Goal: Find specific page/section: Find specific page/section

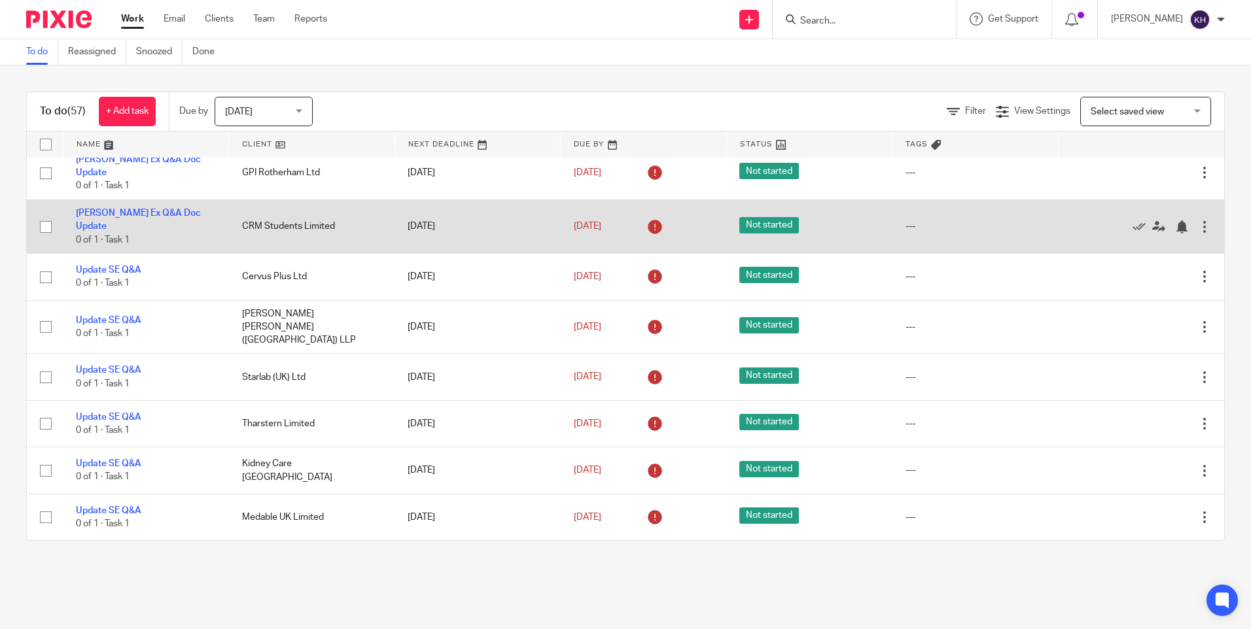
scroll to position [131, 0]
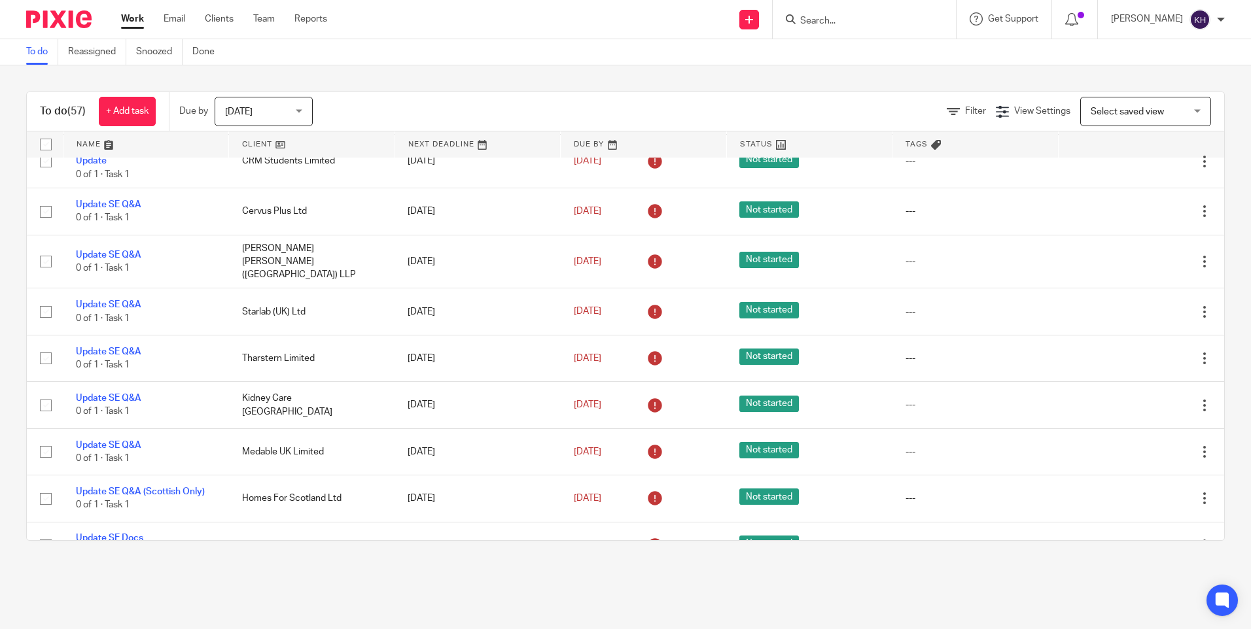
click at [831, 18] on input "Search" at bounding box center [858, 22] width 118 height 12
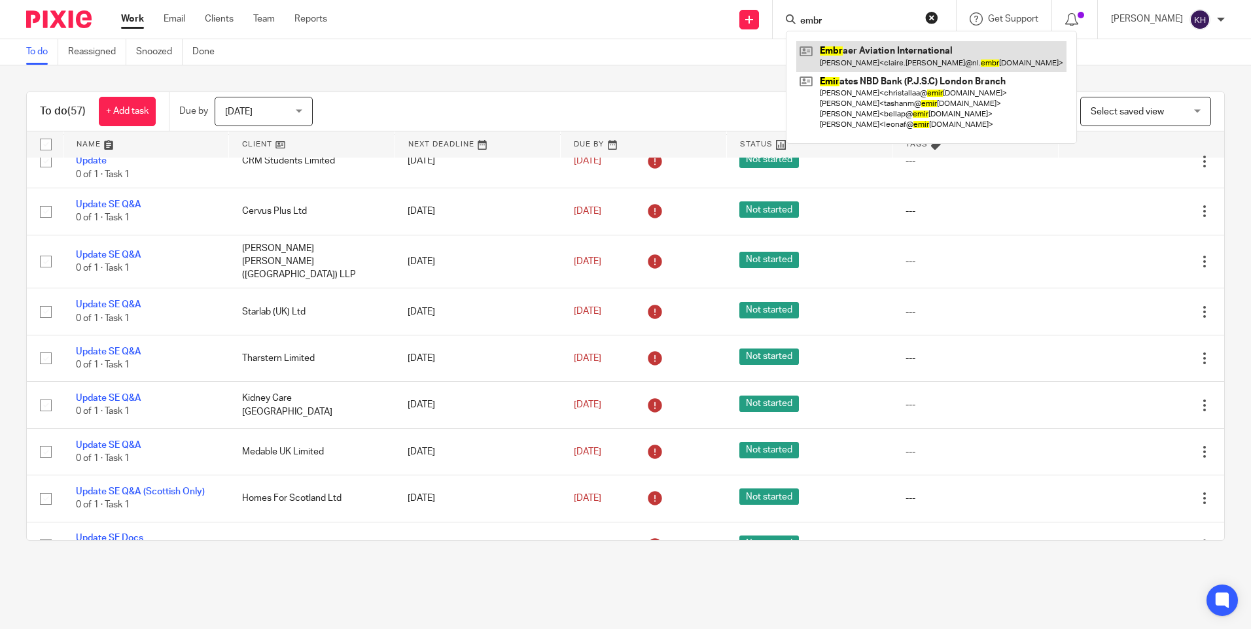
type input "embr"
click at [831, 48] on link at bounding box center [931, 56] width 270 height 30
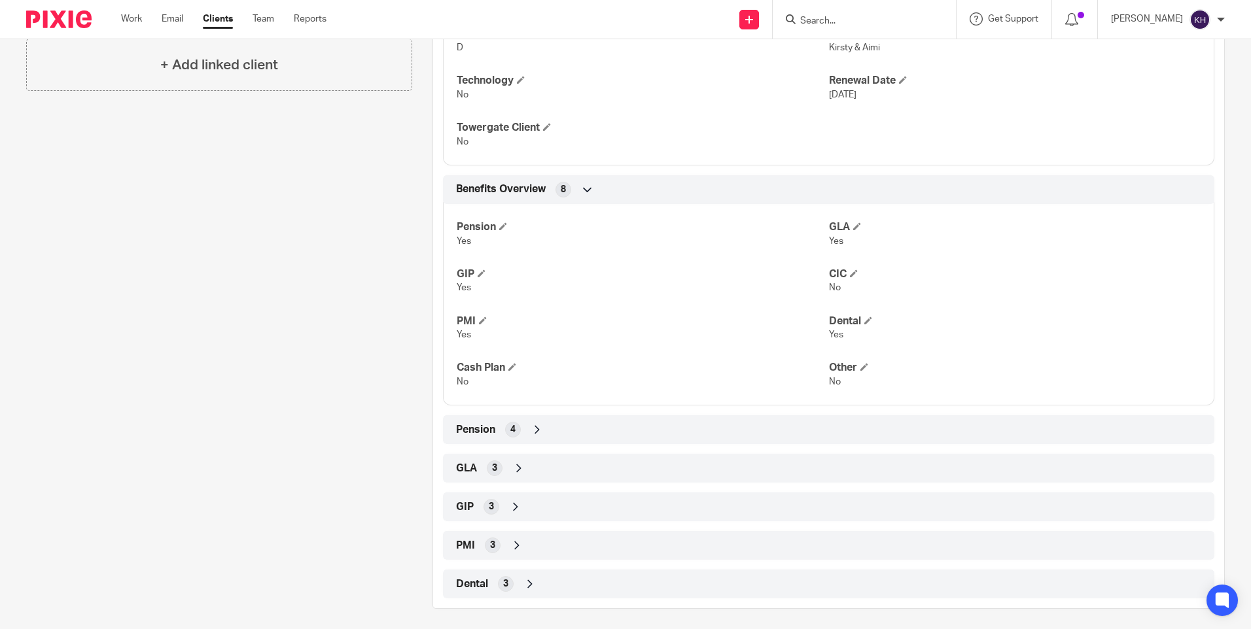
scroll to position [400, 0]
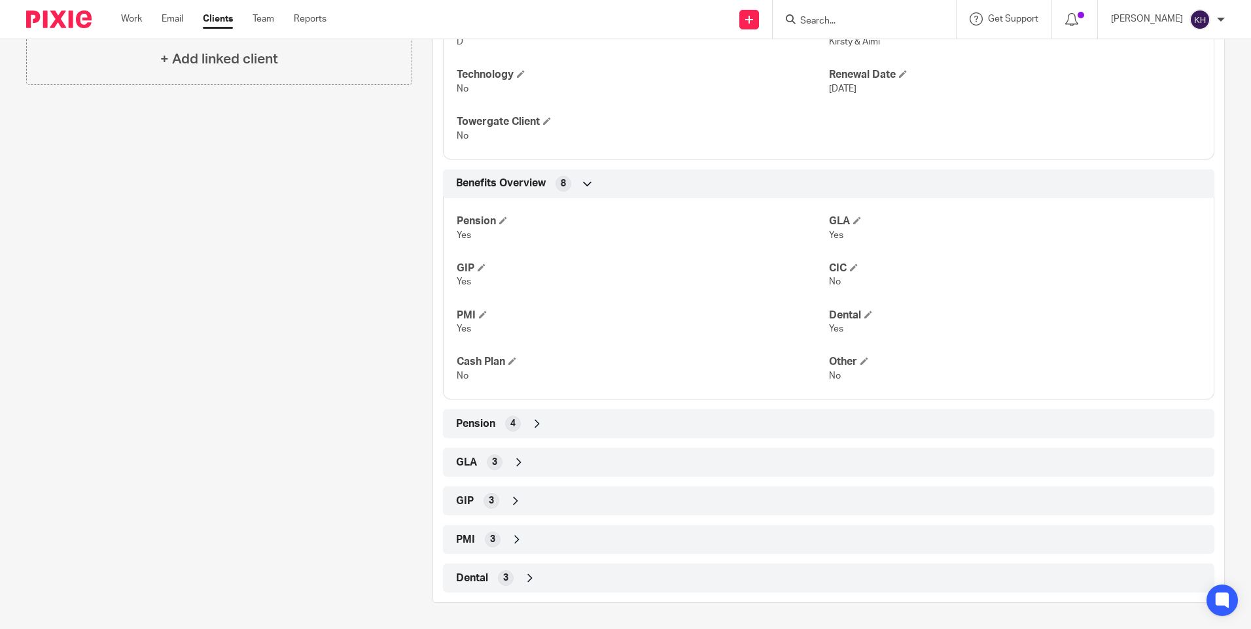
click at [474, 418] on span "Pension" at bounding box center [475, 424] width 39 height 14
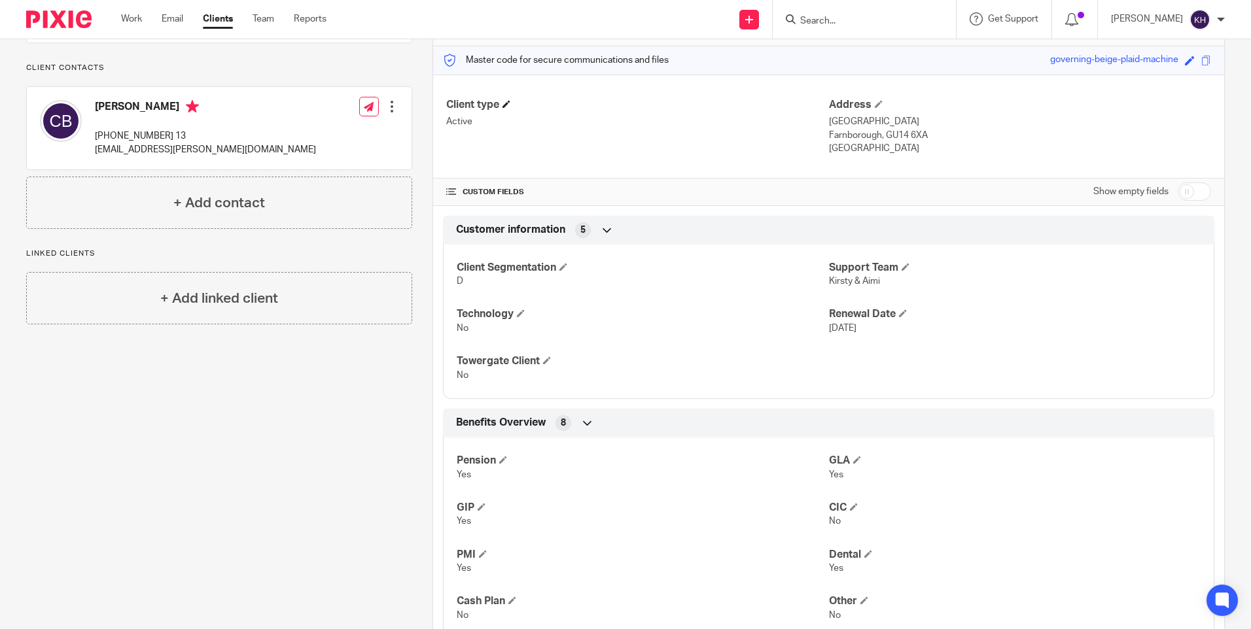
scroll to position [0, 0]
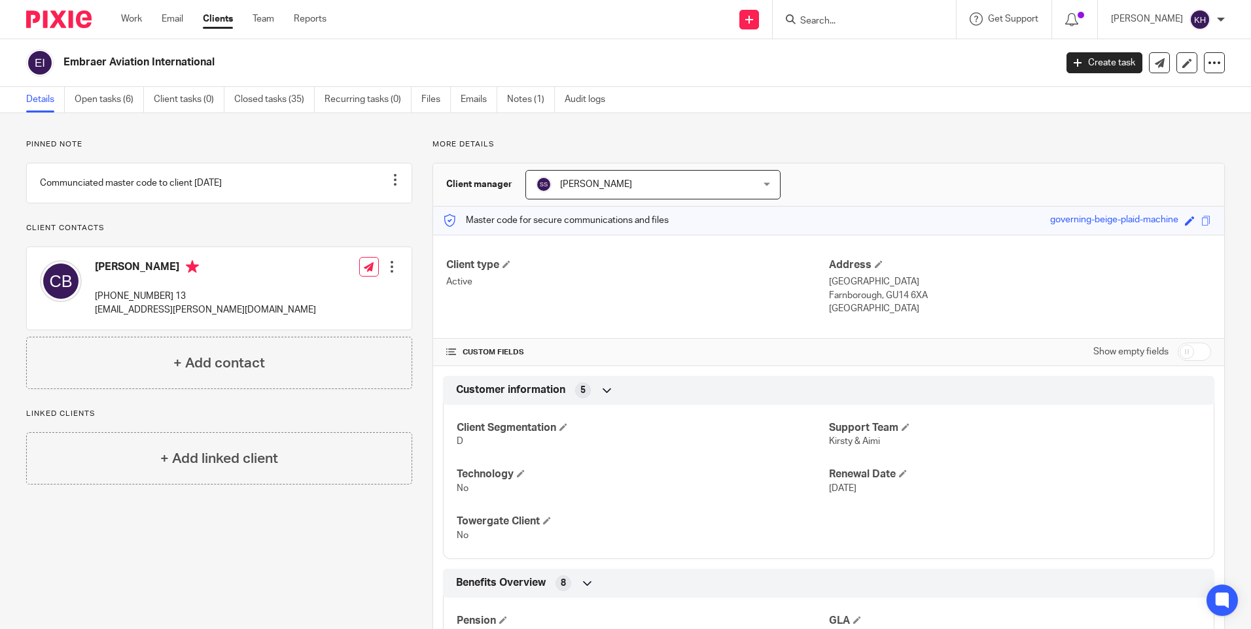
click at [837, 24] on input "Search" at bounding box center [858, 22] width 118 height 12
type input "gpi"
click button "submit" at bounding box center [0, 0] width 0 height 0
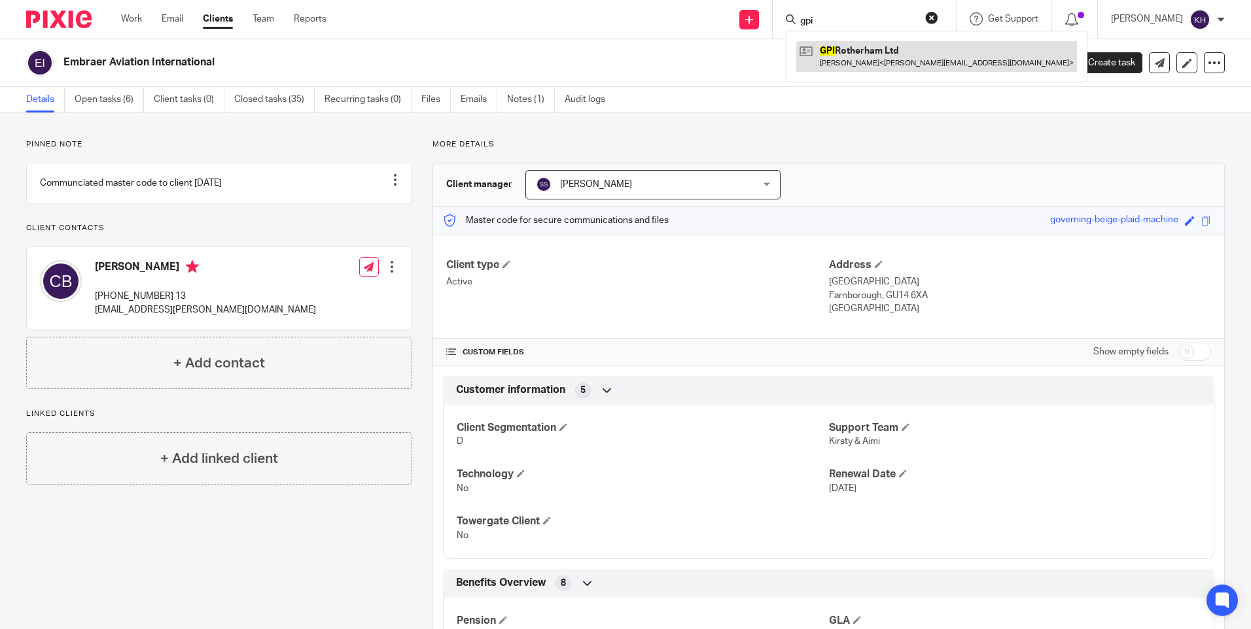
click at [843, 43] on link at bounding box center [936, 56] width 281 height 30
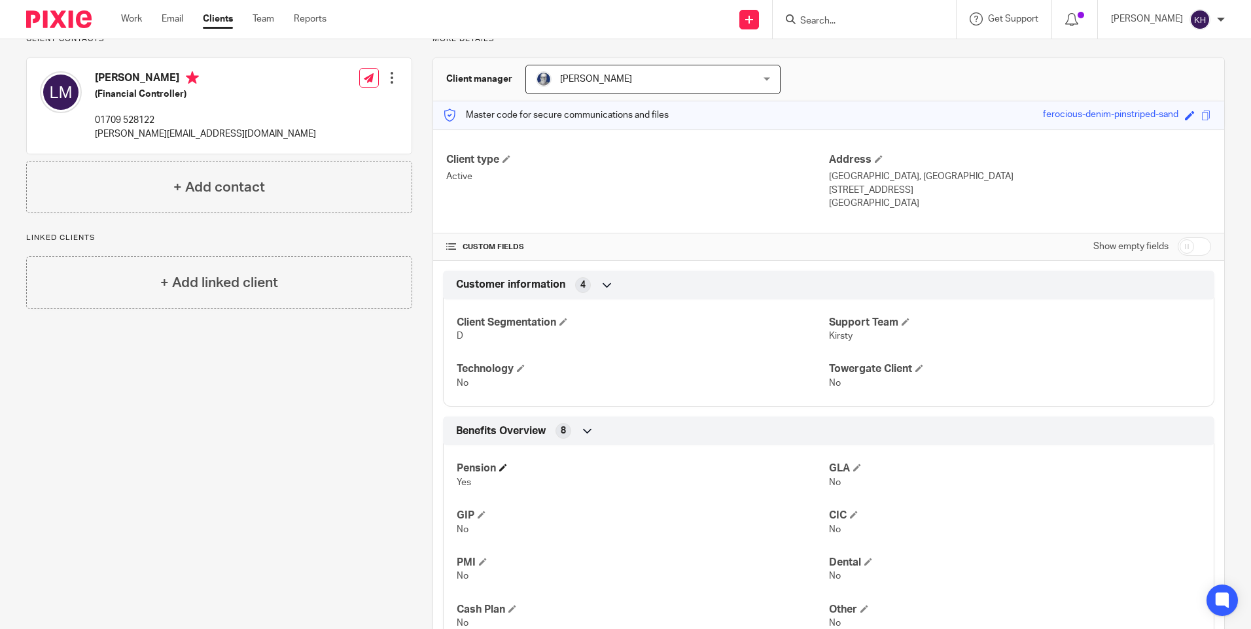
scroll to position [198, 0]
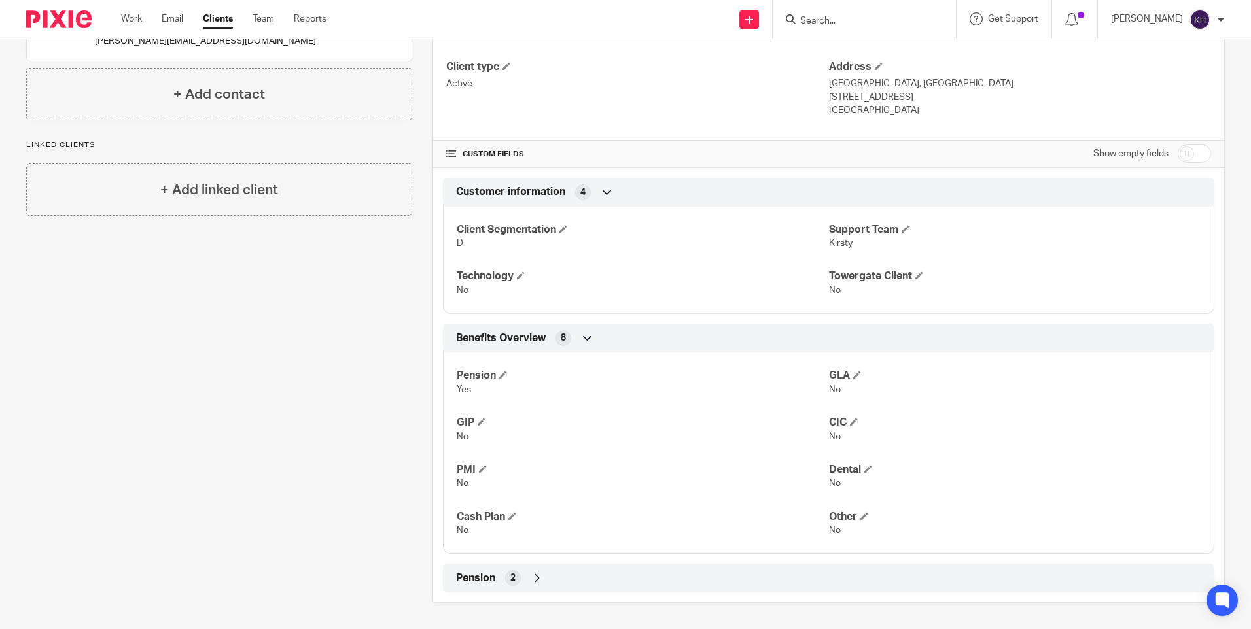
click at [480, 577] on span "Pension" at bounding box center [475, 579] width 39 height 14
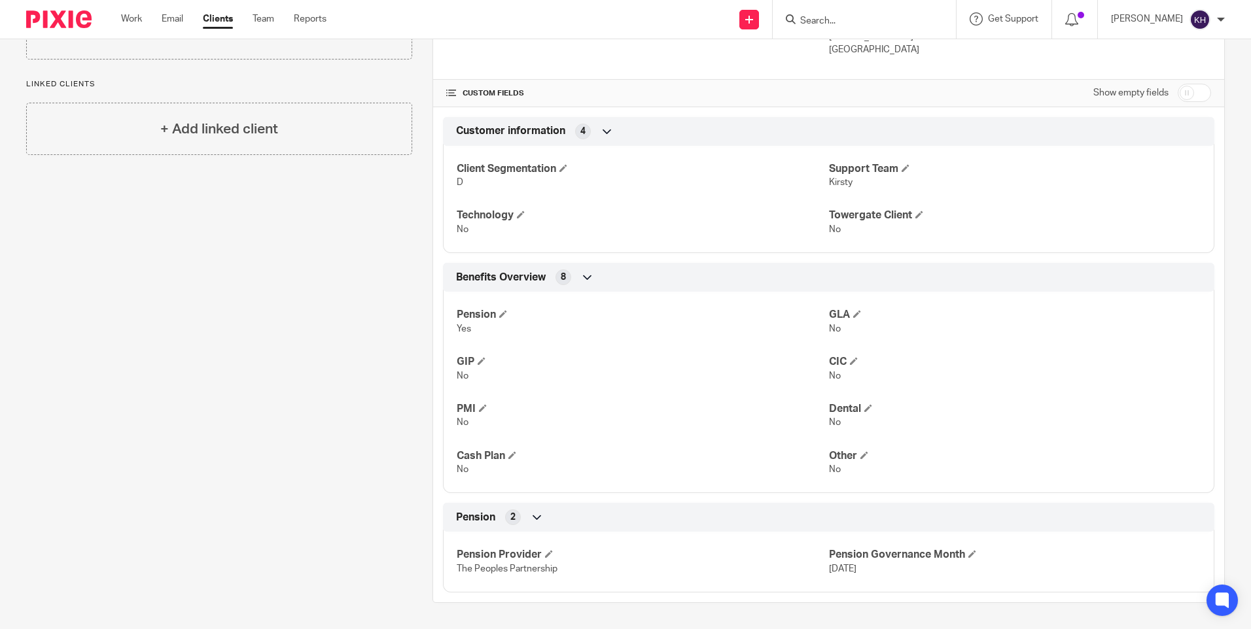
scroll to position [0, 0]
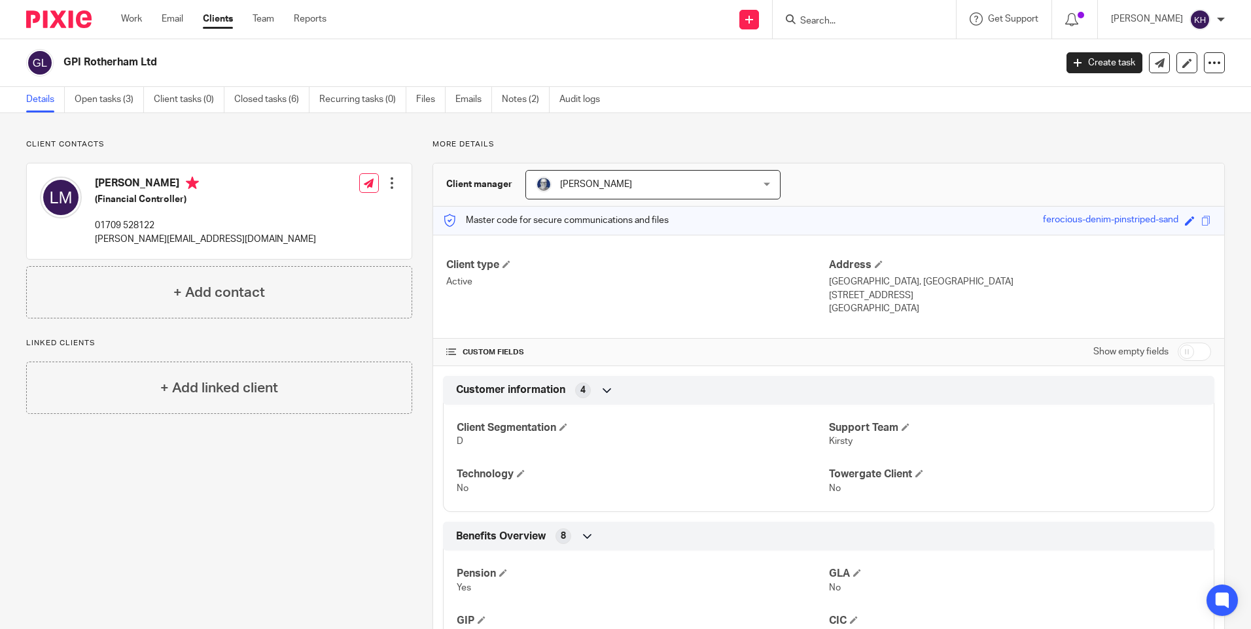
click at [843, 12] on form at bounding box center [868, 19] width 139 height 16
click at [824, 17] on input "Search" at bounding box center [858, 22] width 118 height 12
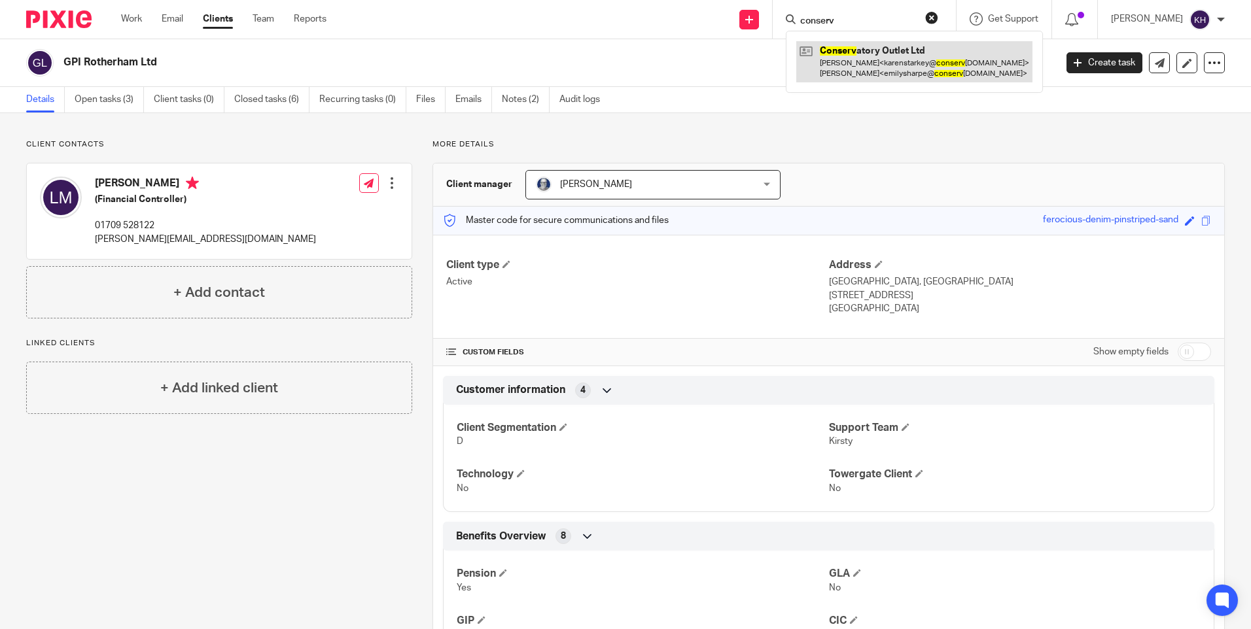
type input "conserv"
click at [865, 75] on link at bounding box center [914, 61] width 236 height 41
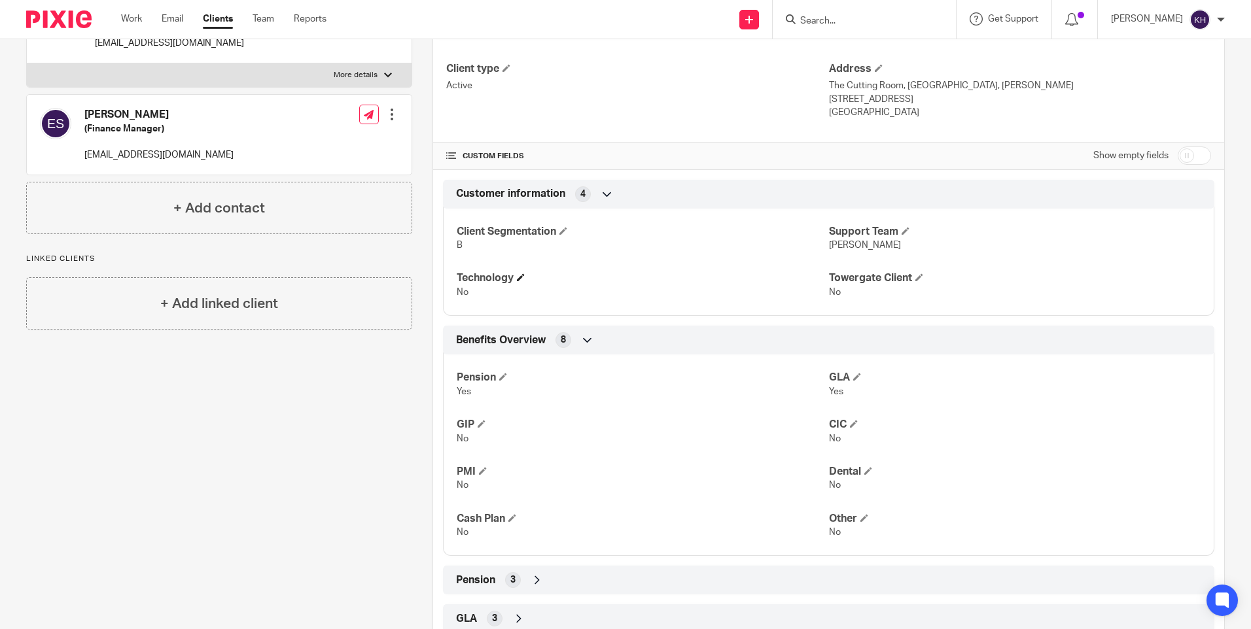
scroll to position [237, 0]
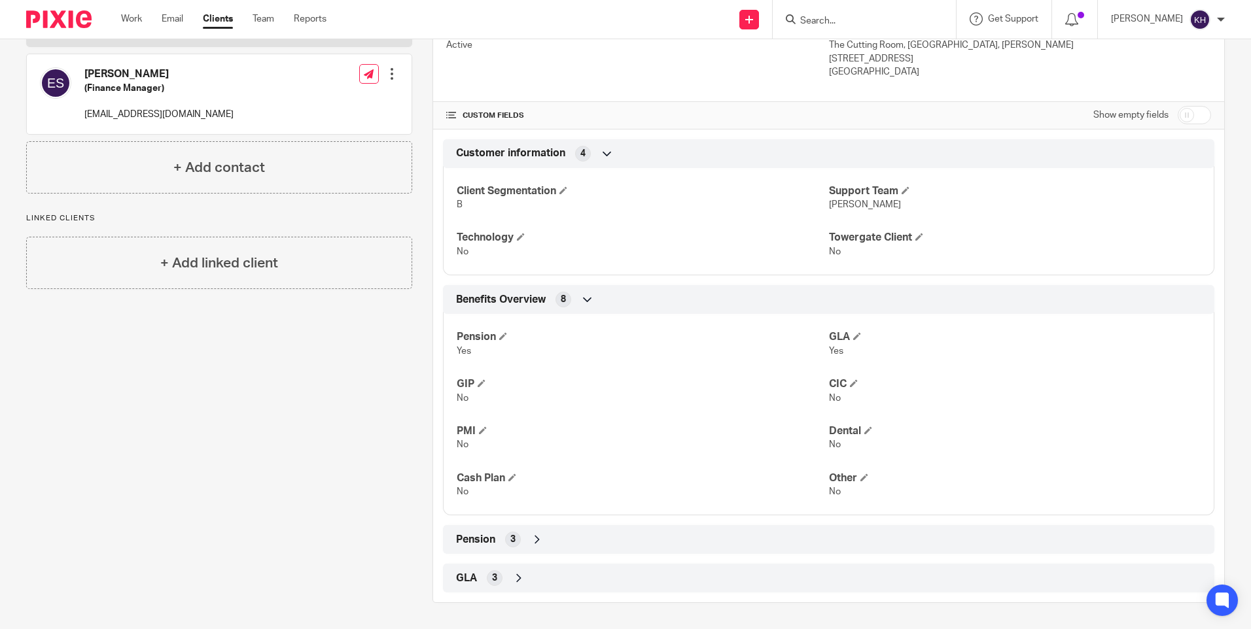
click at [467, 540] on span "Pension" at bounding box center [475, 540] width 39 height 14
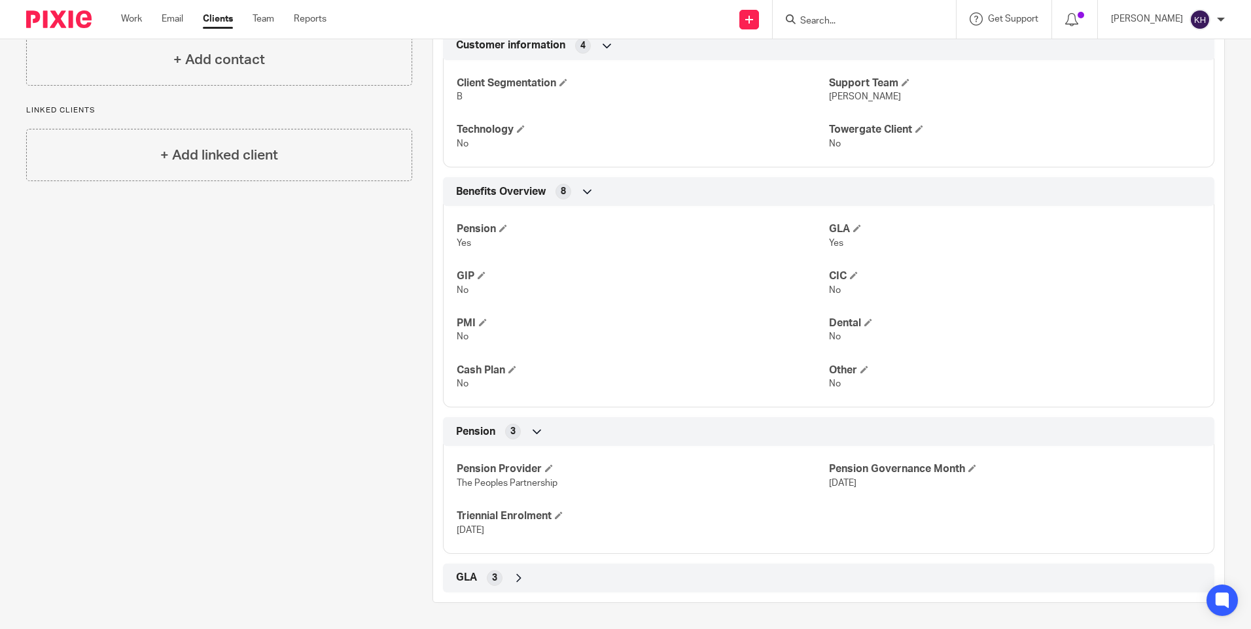
scroll to position [0, 0]
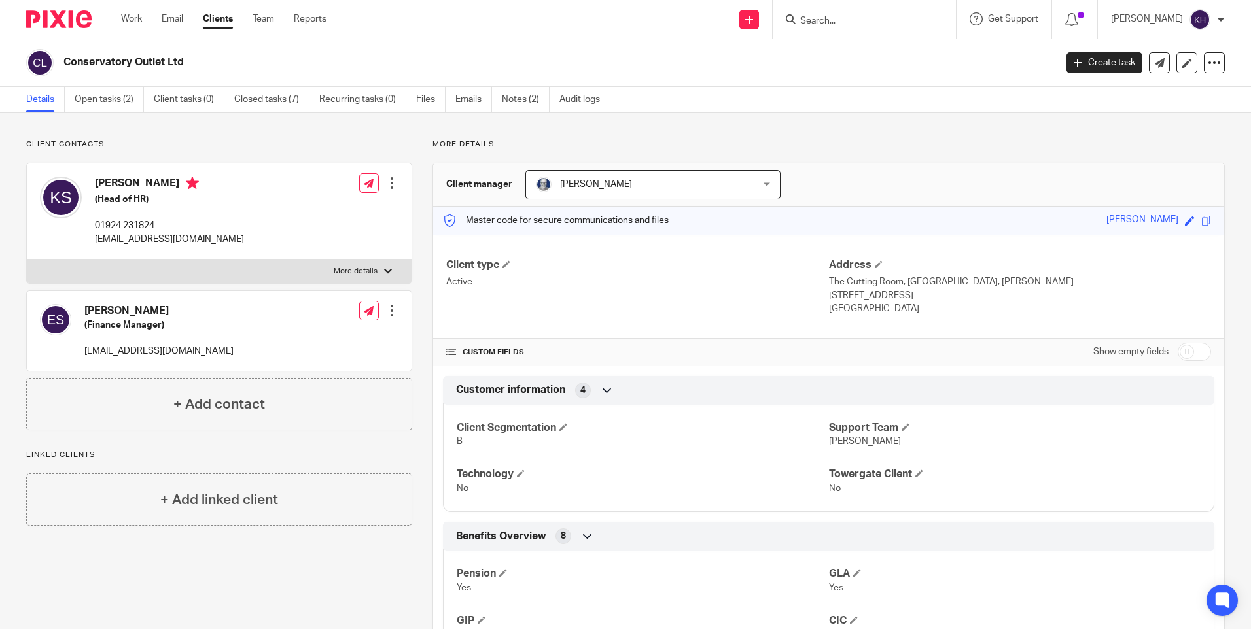
click at [827, 26] on input "Search" at bounding box center [858, 22] width 118 height 12
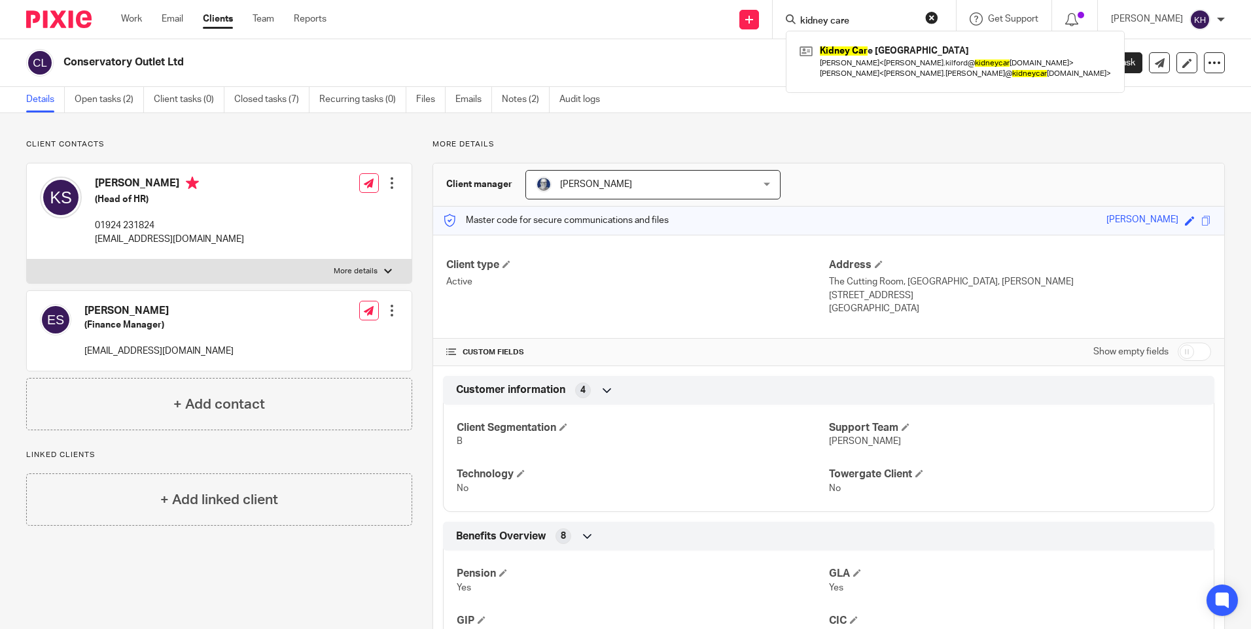
type input "kidney care"
click button "submit" at bounding box center [0, 0] width 0 height 0
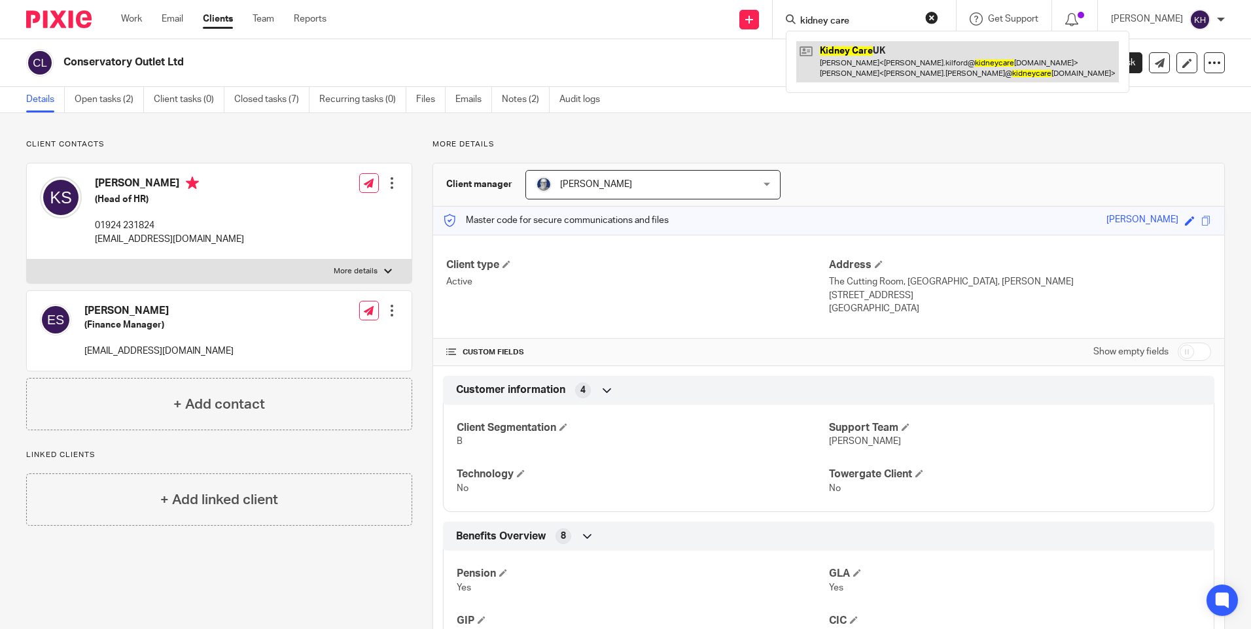
click at [843, 54] on link at bounding box center [957, 61] width 323 height 41
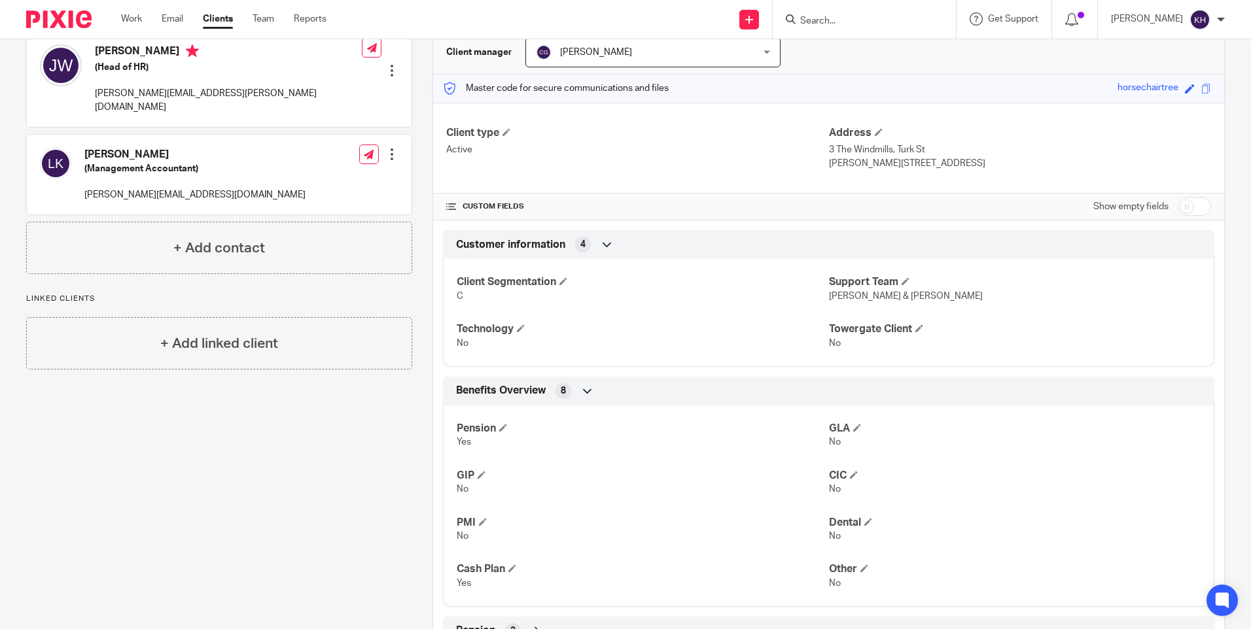
scroll to position [224, 0]
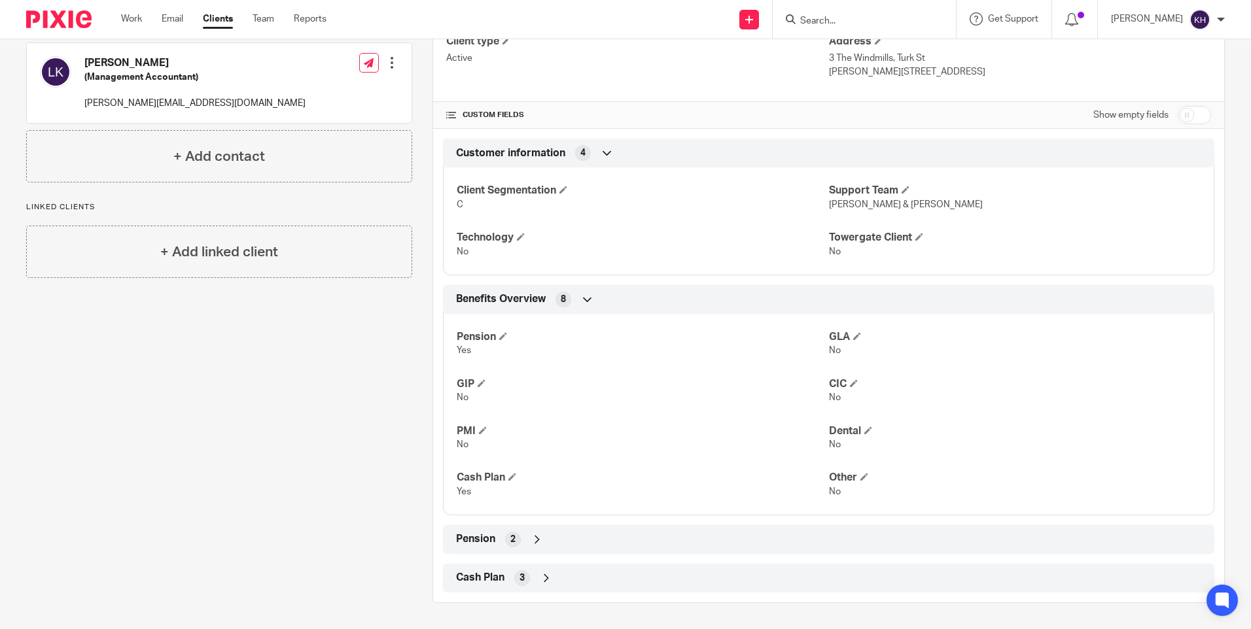
click at [480, 538] on span "Pension" at bounding box center [475, 540] width 39 height 14
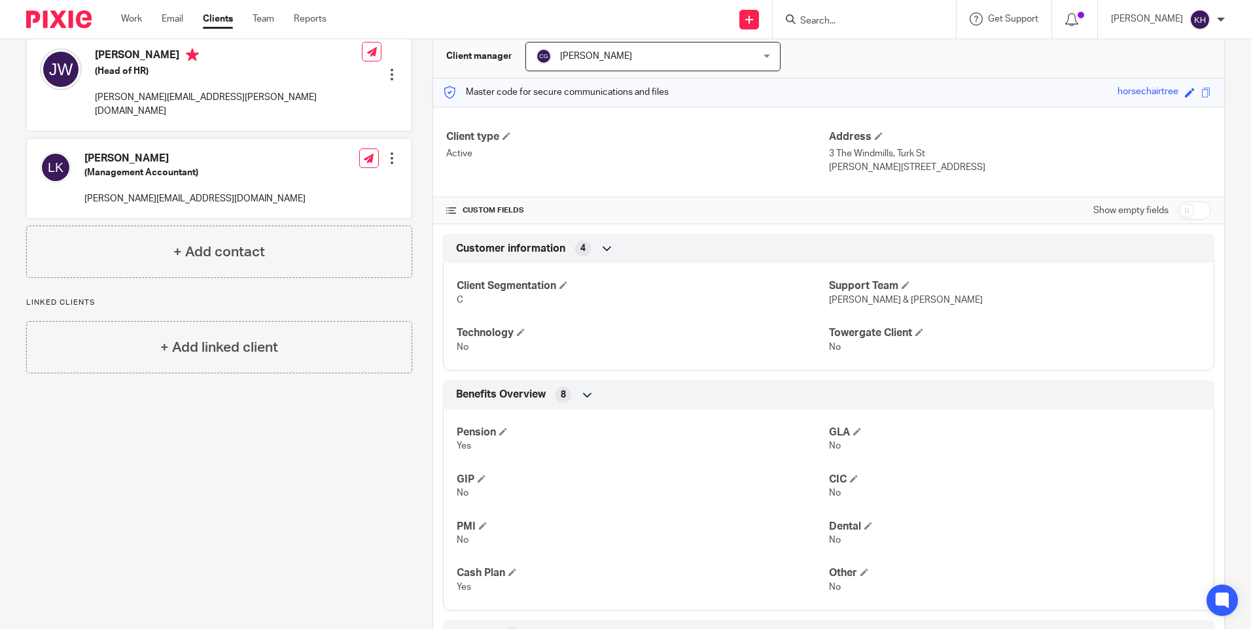
scroll to position [0, 0]
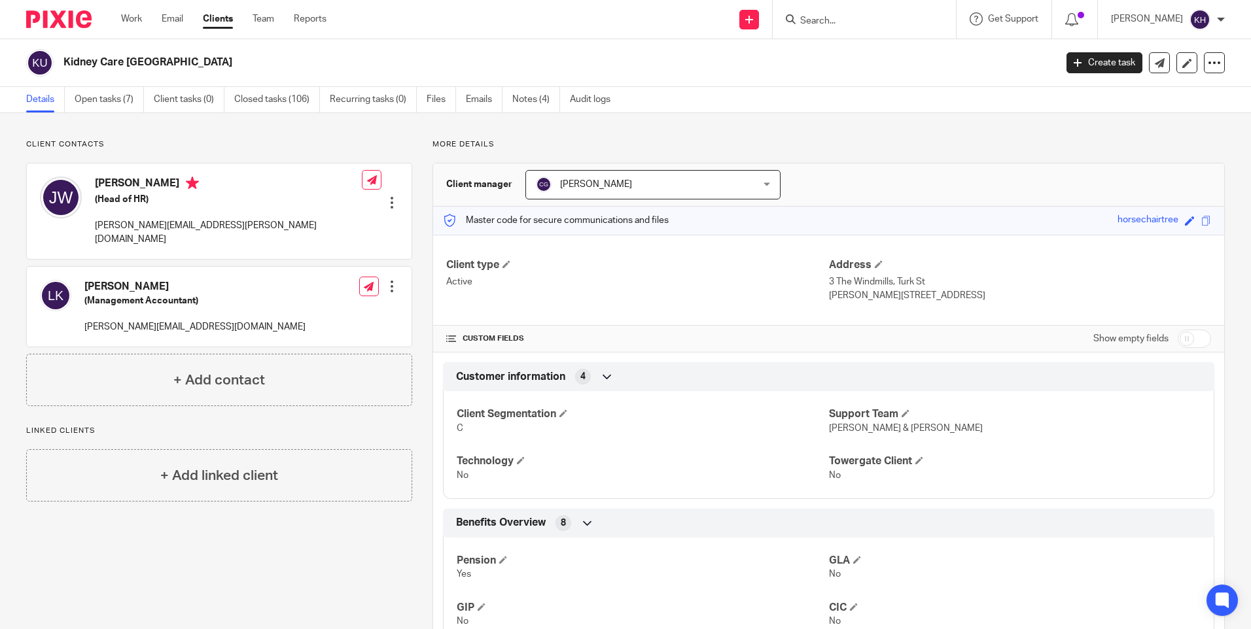
click at [818, 26] on input "Search" at bounding box center [858, 22] width 118 height 12
click at [819, 24] on input "Search" at bounding box center [858, 22] width 118 height 12
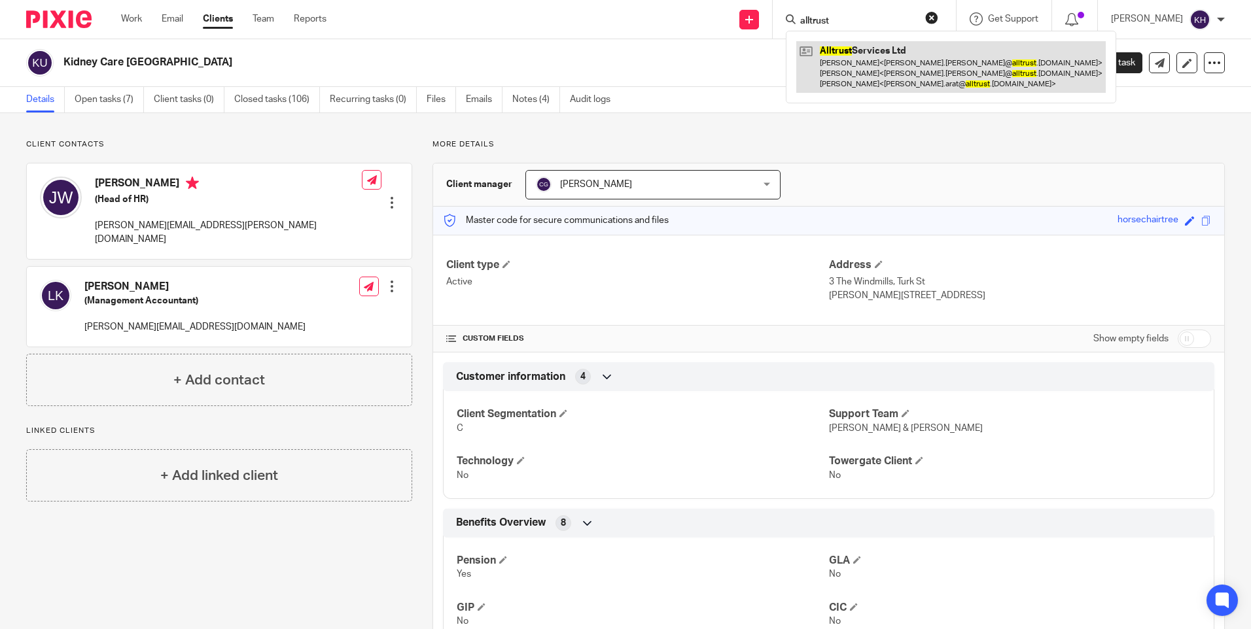
type input "alltrust"
click at [871, 76] on link at bounding box center [950, 67] width 309 height 52
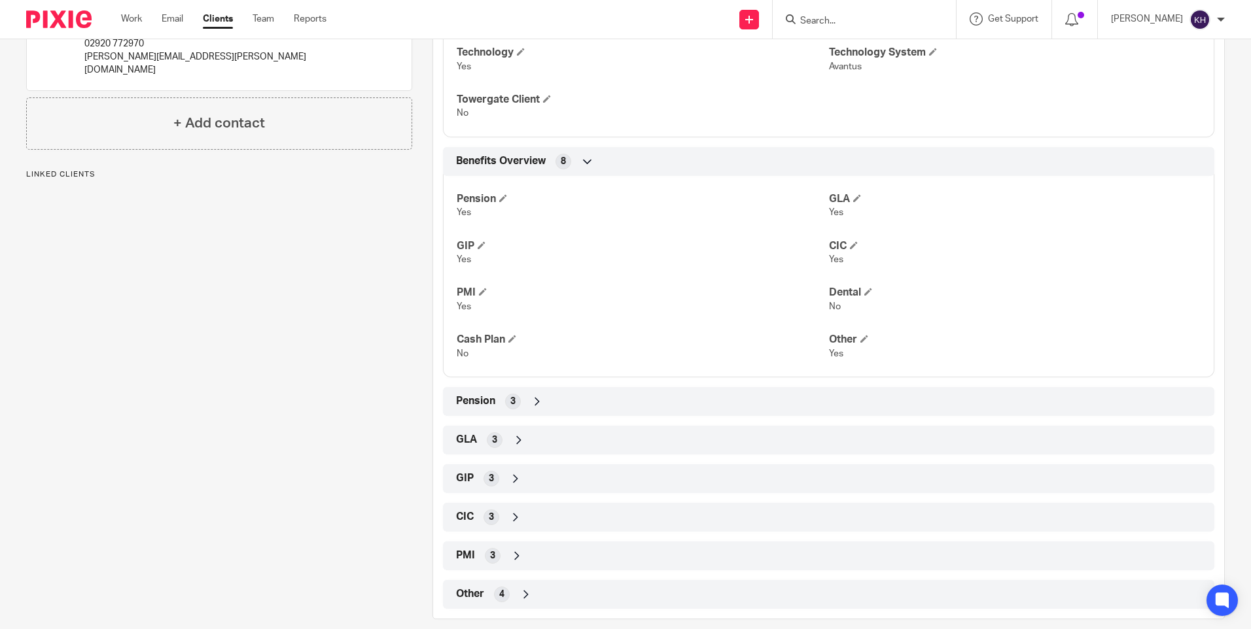
scroll to position [425, 0]
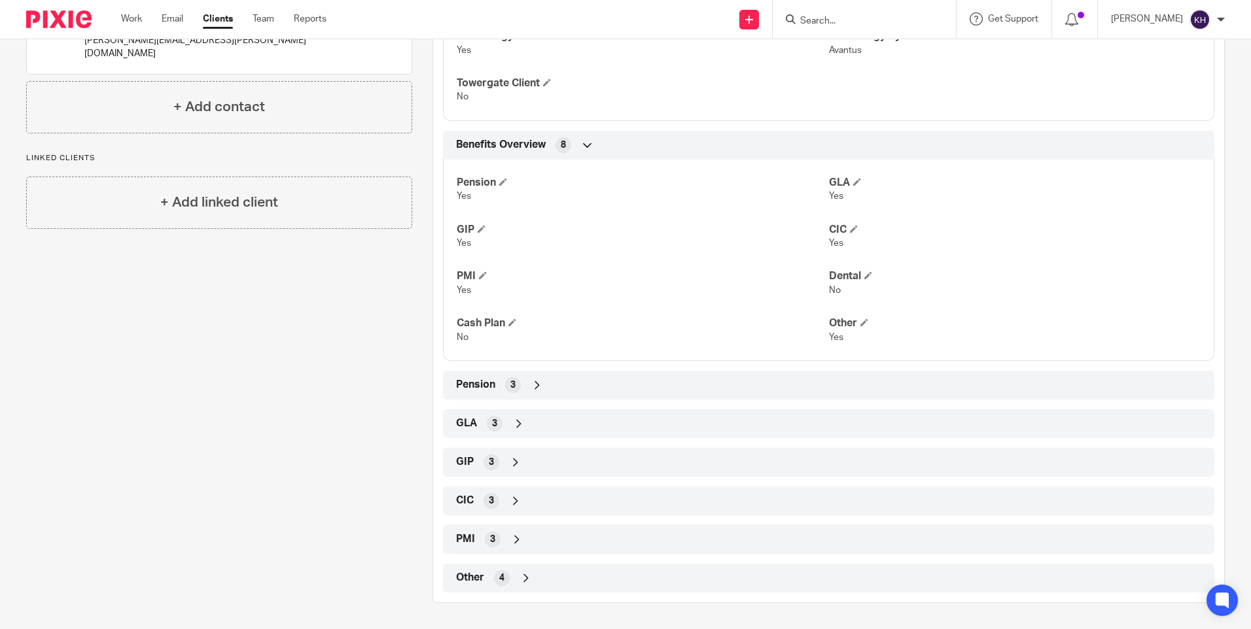
click at [485, 375] on div "Pension 3" at bounding box center [829, 385] width 752 height 22
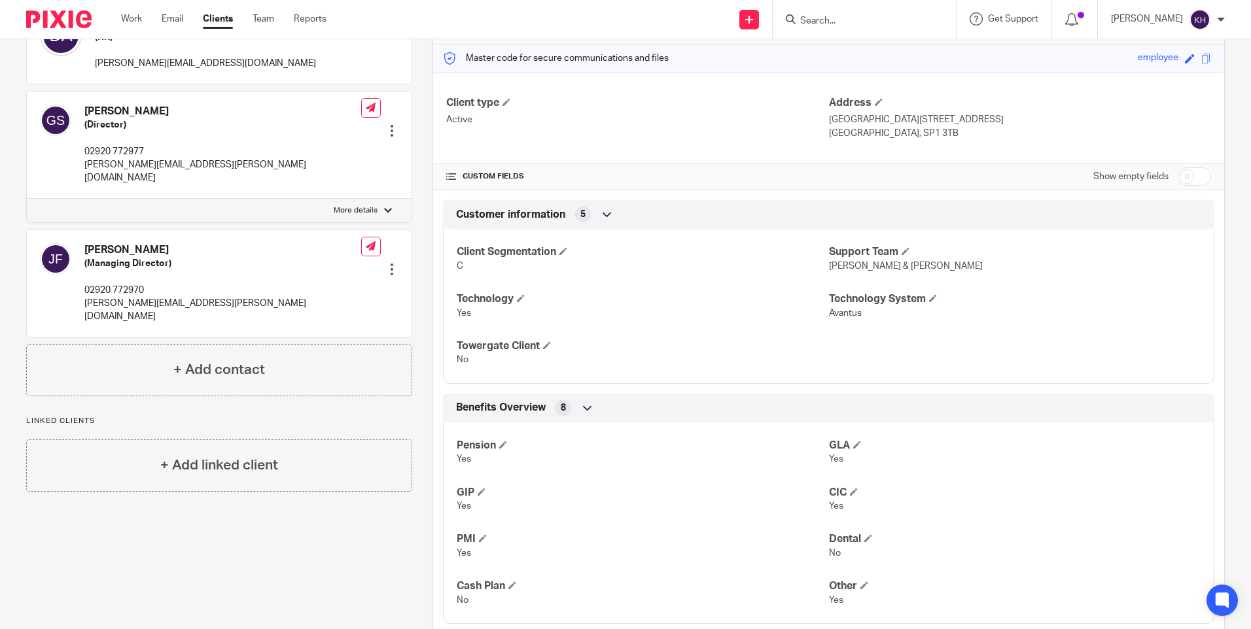
scroll to position [0, 0]
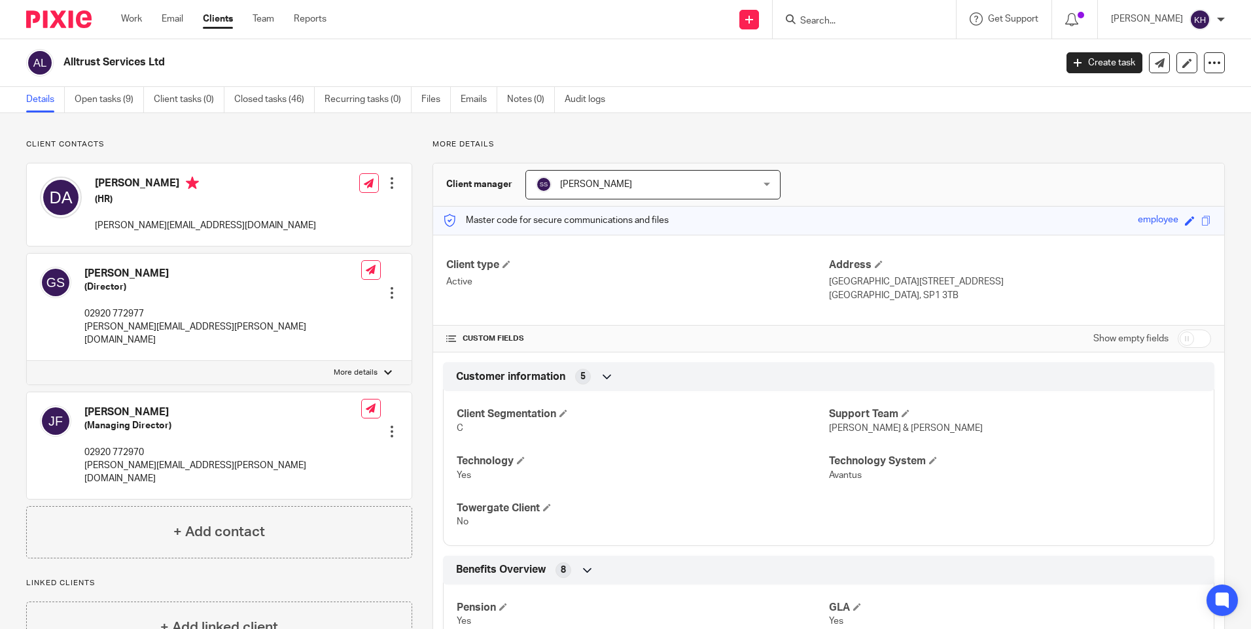
click at [818, 27] on input "Search" at bounding box center [858, 22] width 118 height 12
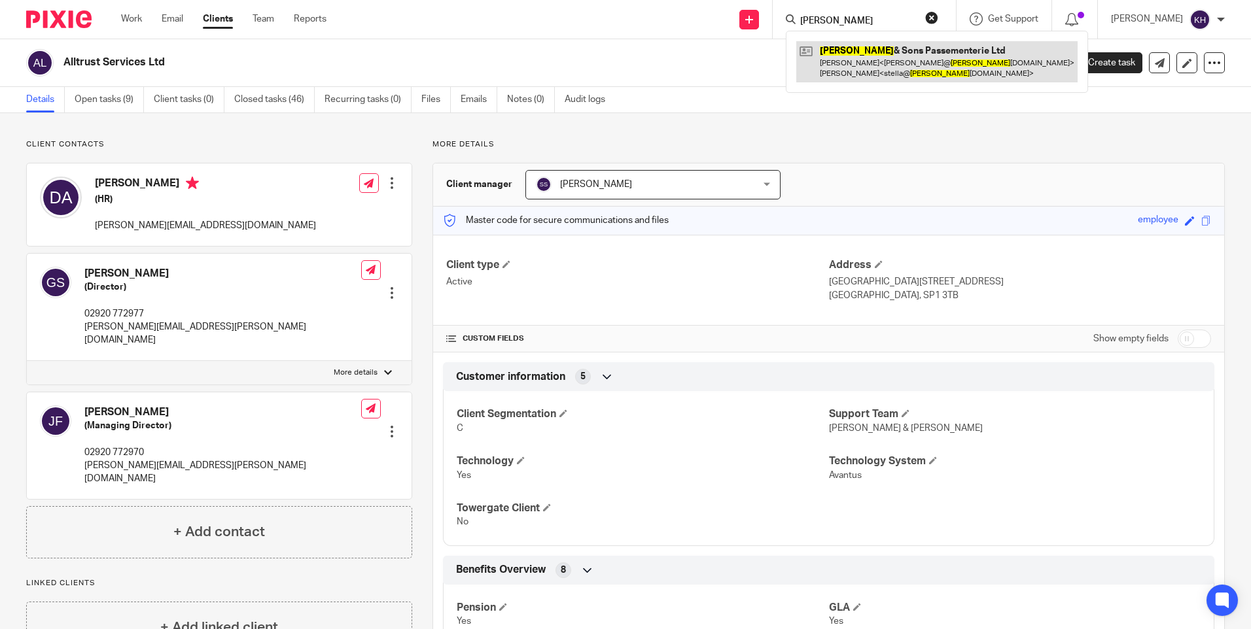
type input "[PERSON_NAME]"
click at [847, 68] on link at bounding box center [936, 61] width 281 height 41
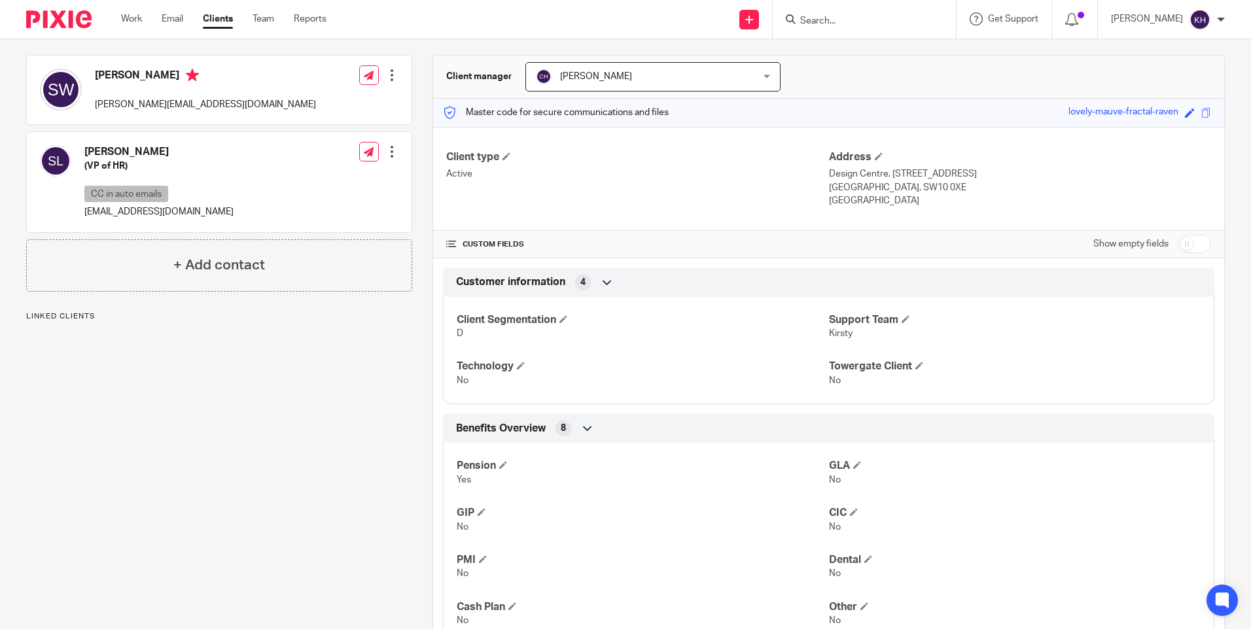
scroll to position [198, 0]
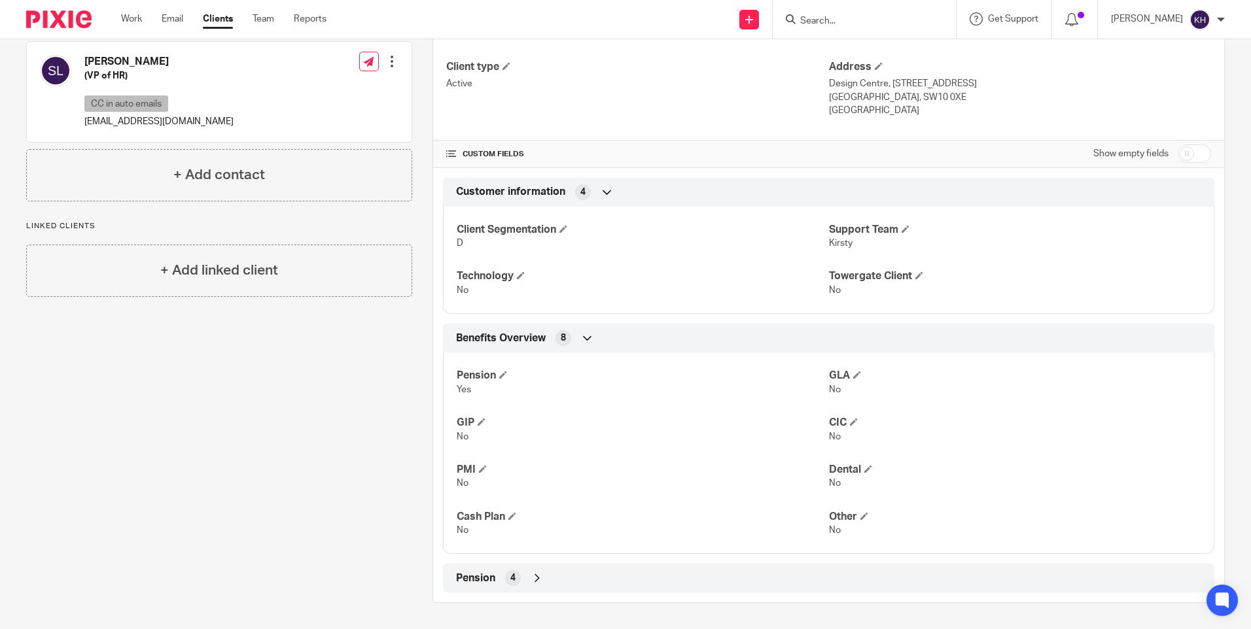
click at [466, 576] on span "Pension" at bounding box center [475, 579] width 39 height 14
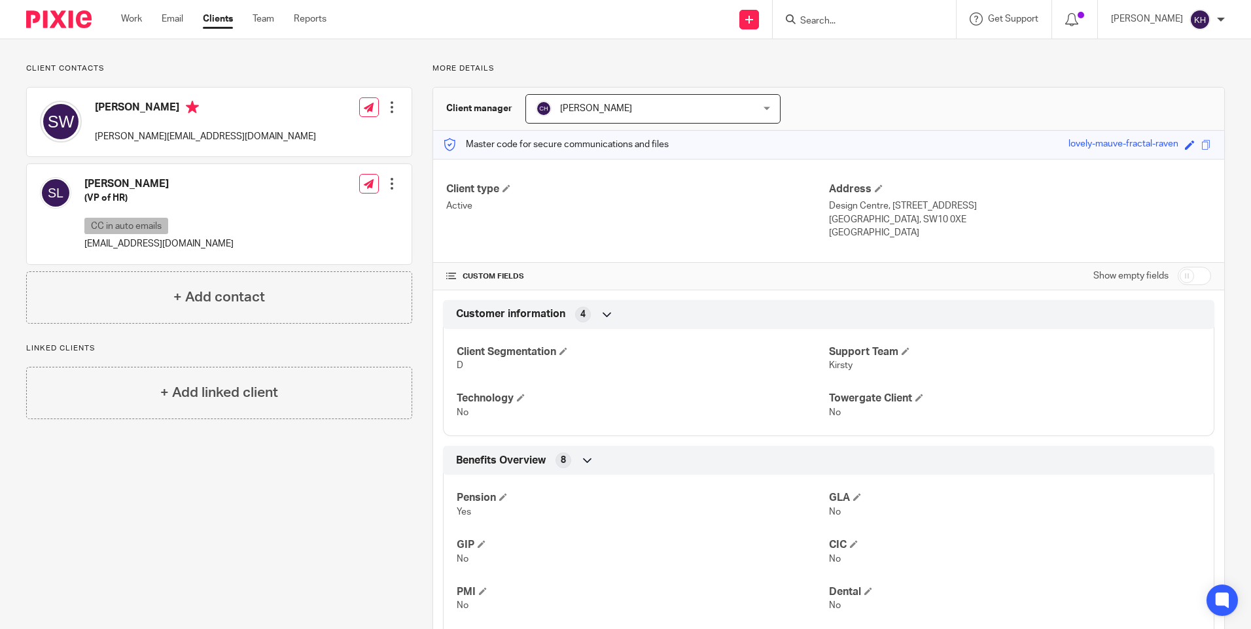
scroll to position [0, 0]
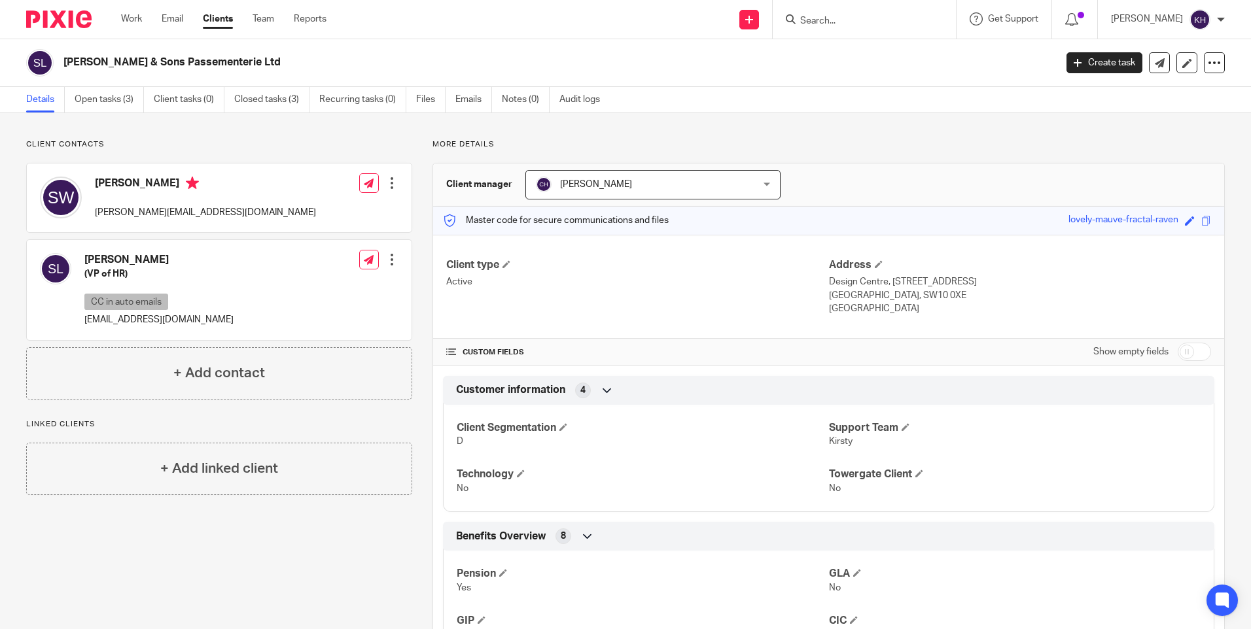
click at [822, 24] on input "Search" at bounding box center [858, 22] width 118 height 12
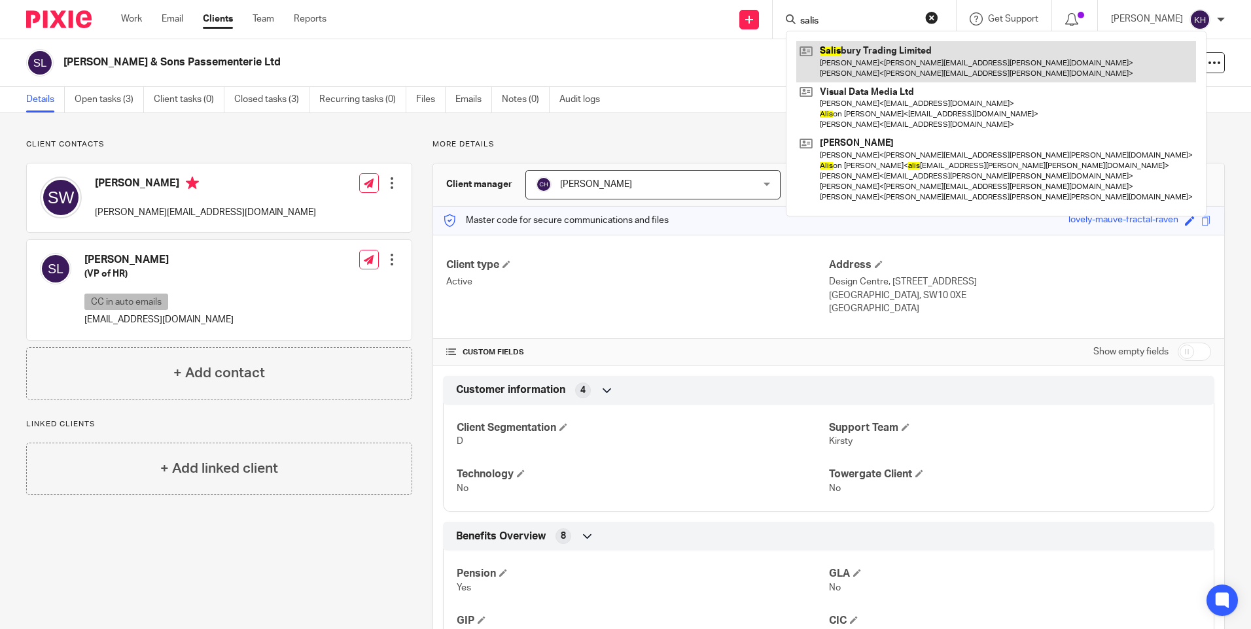
type input "salis"
click at [858, 50] on link at bounding box center [996, 61] width 400 height 41
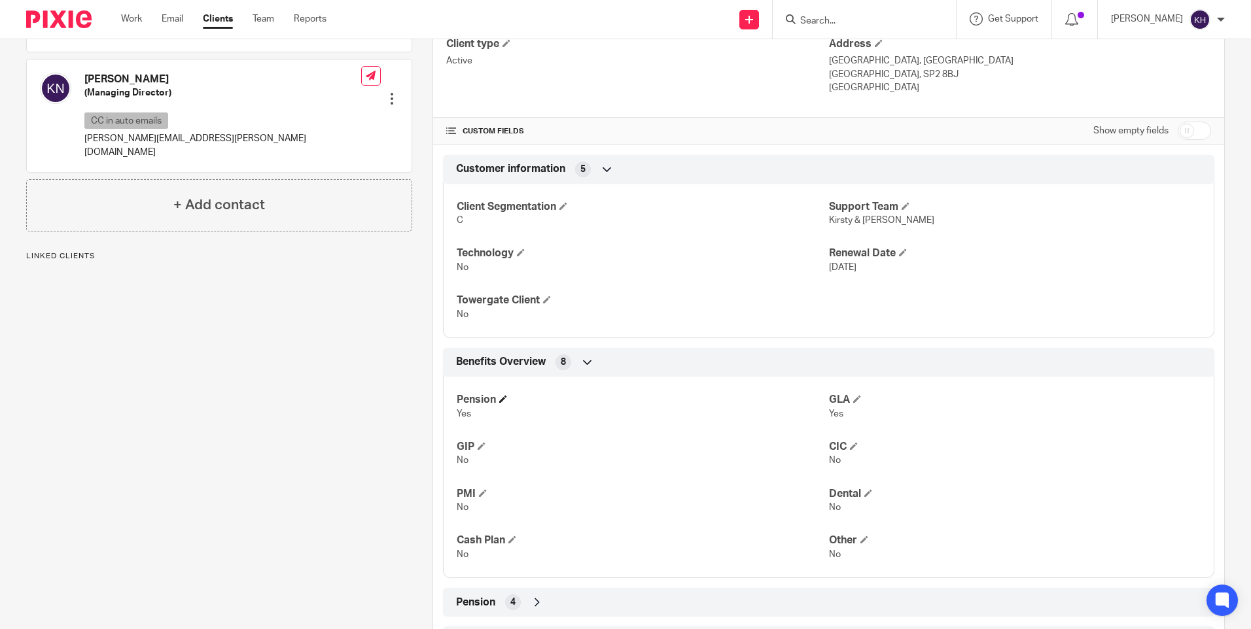
scroll to position [284, 0]
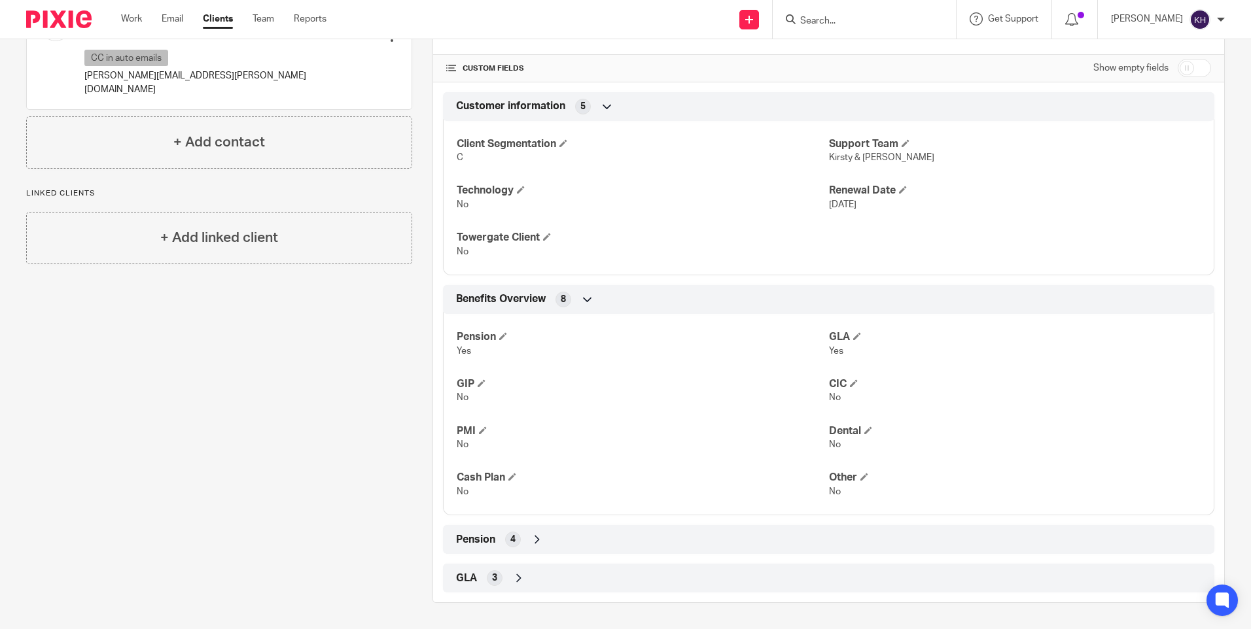
click at [459, 542] on span "Pension" at bounding box center [475, 540] width 39 height 14
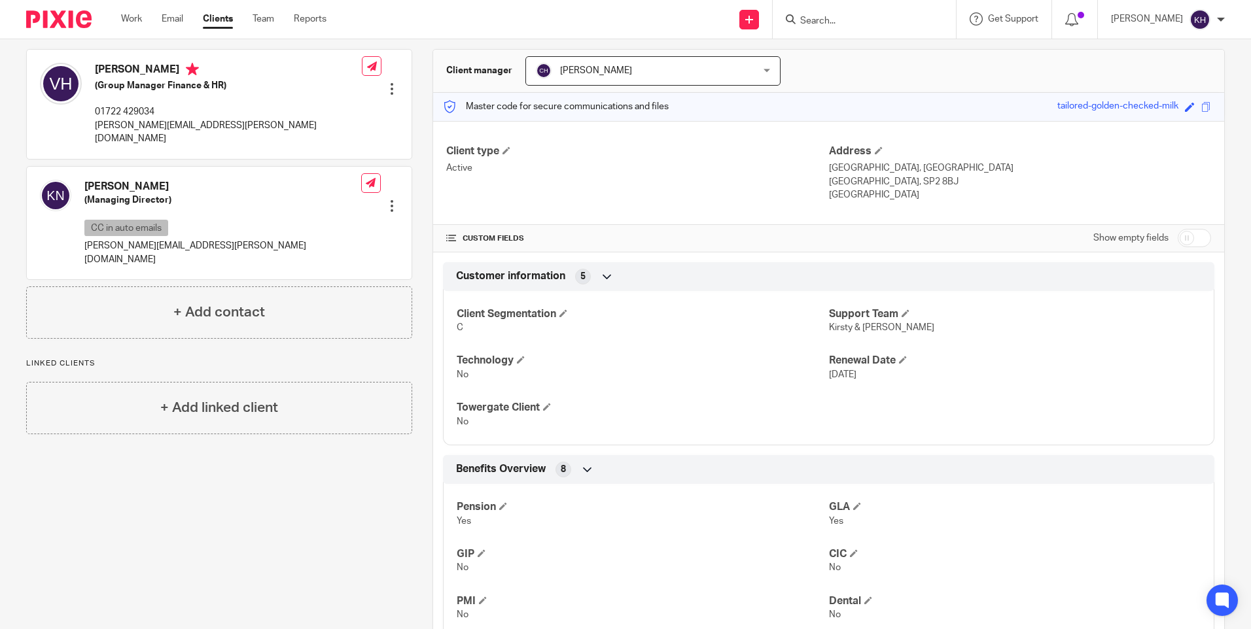
scroll to position [0, 0]
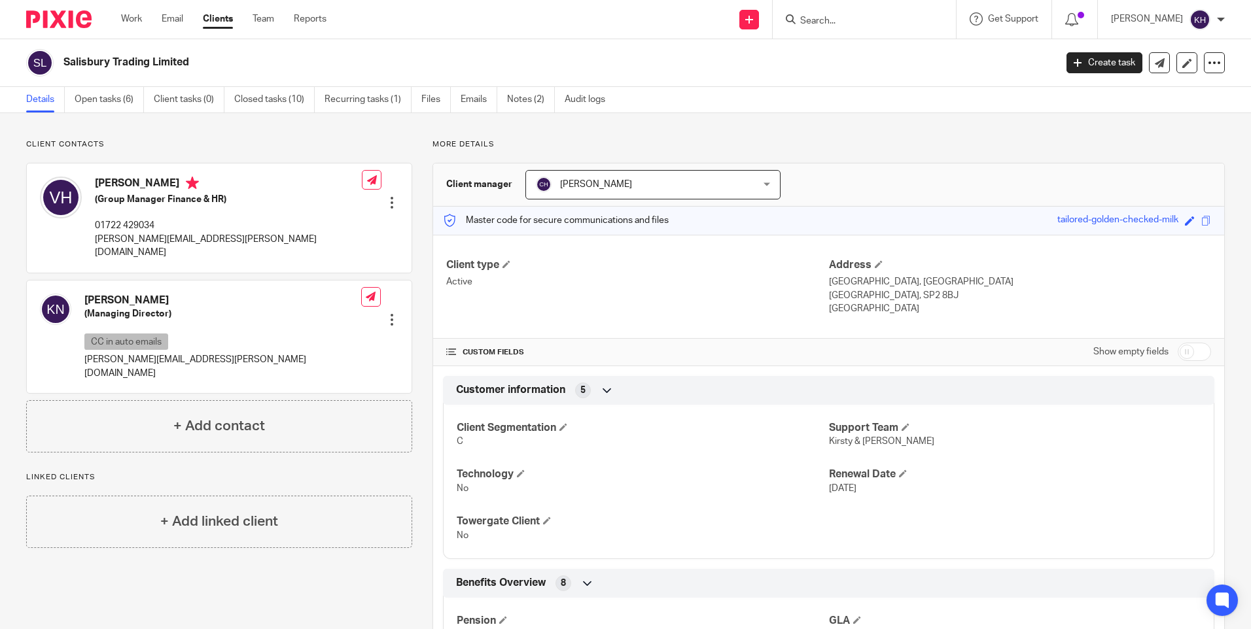
click at [850, 27] on form at bounding box center [868, 19] width 139 height 16
click at [853, 19] on input "Search" at bounding box center [858, 22] width 118 height 12
type input "crm"
click at [883, 83] on div "CRM Students Limited Liz Miles < hr@ crm -students.com > Melinda Lydon < hr@ cr…" at bounding box center [877, 61] width 183 height 61
click at [885, 72] on link at bounding box center [877, 61] width 162 height 41
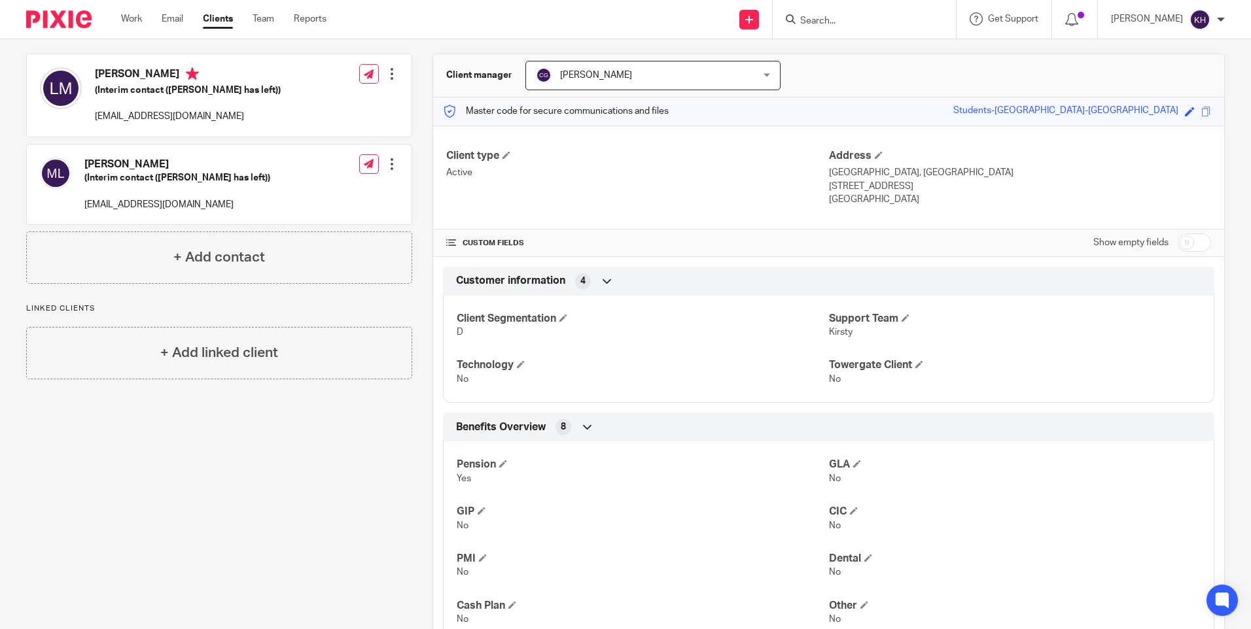
scroll to position [198, 0]
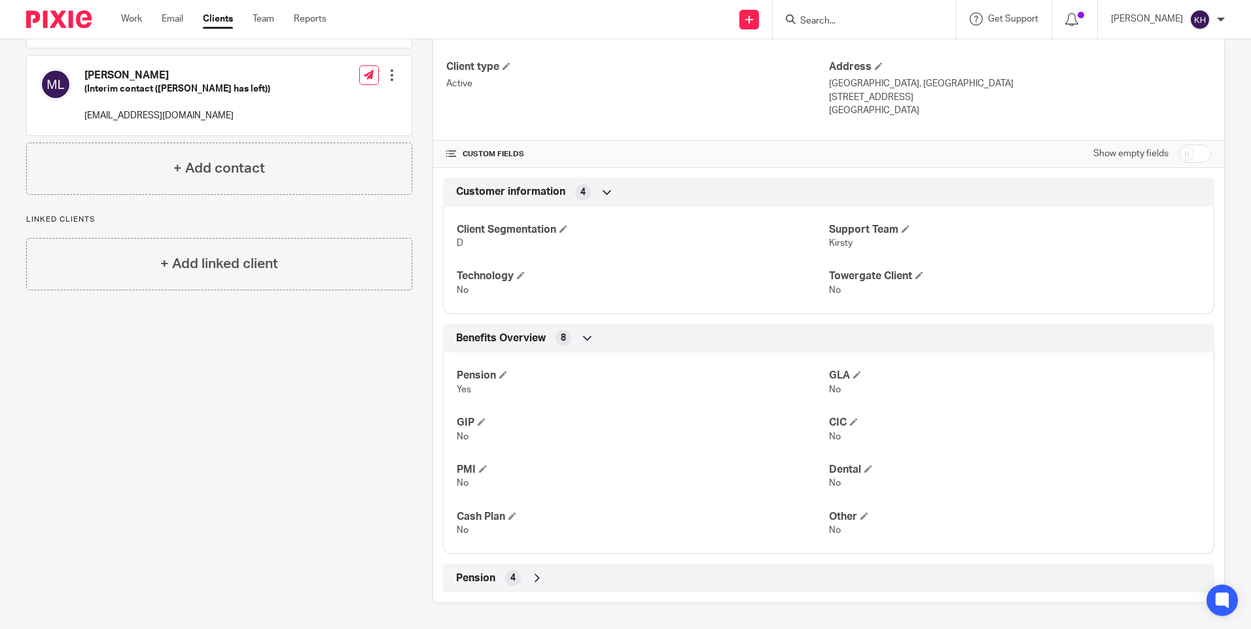
click at [464, 575] on span "Pension" at bounding box center [475, 579] width 39 height 14
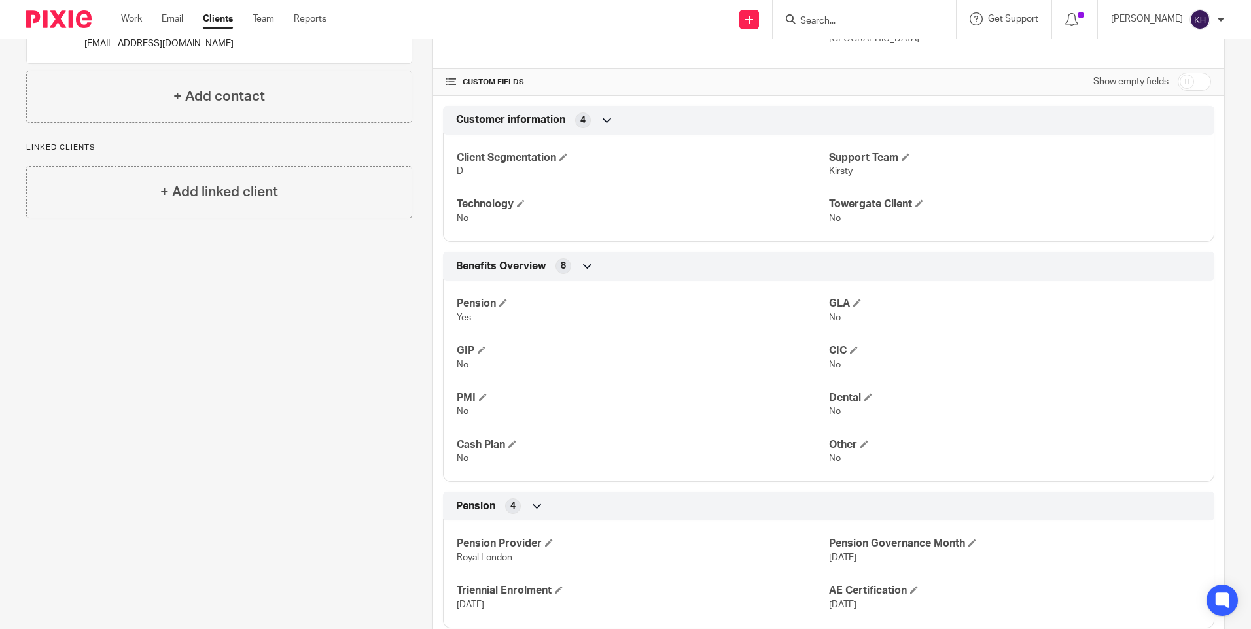
scroll to position [241, 0]
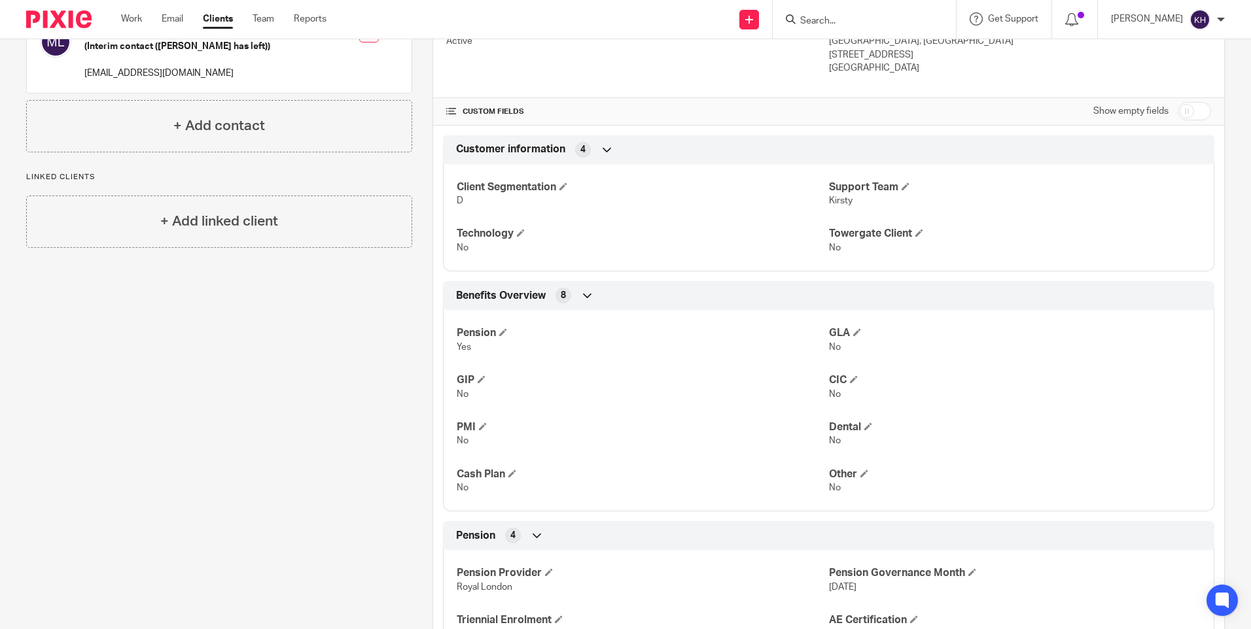
click at [817, 12] on form at bounding box center [868, 19] width 139 height 16
click at [811, 23] on input "Search" at bounding box center [858, 22] width 118 height 12
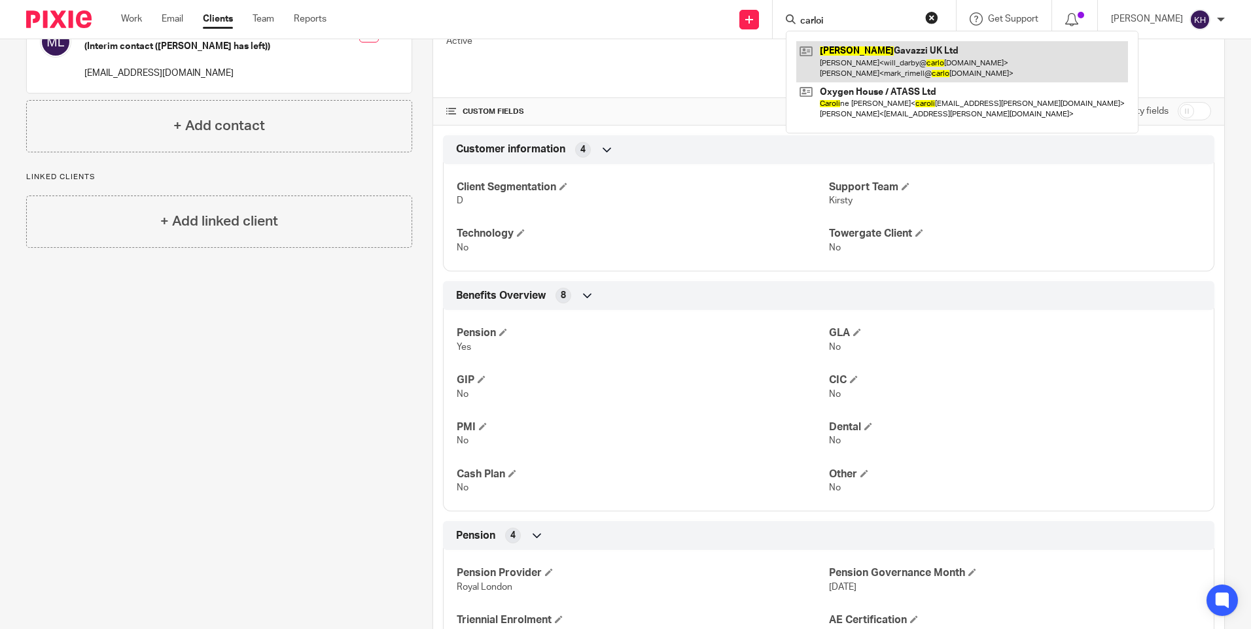
type input "carloi"
click at [862, 60] on link at bounding box center [962, 61] width 332 height 41
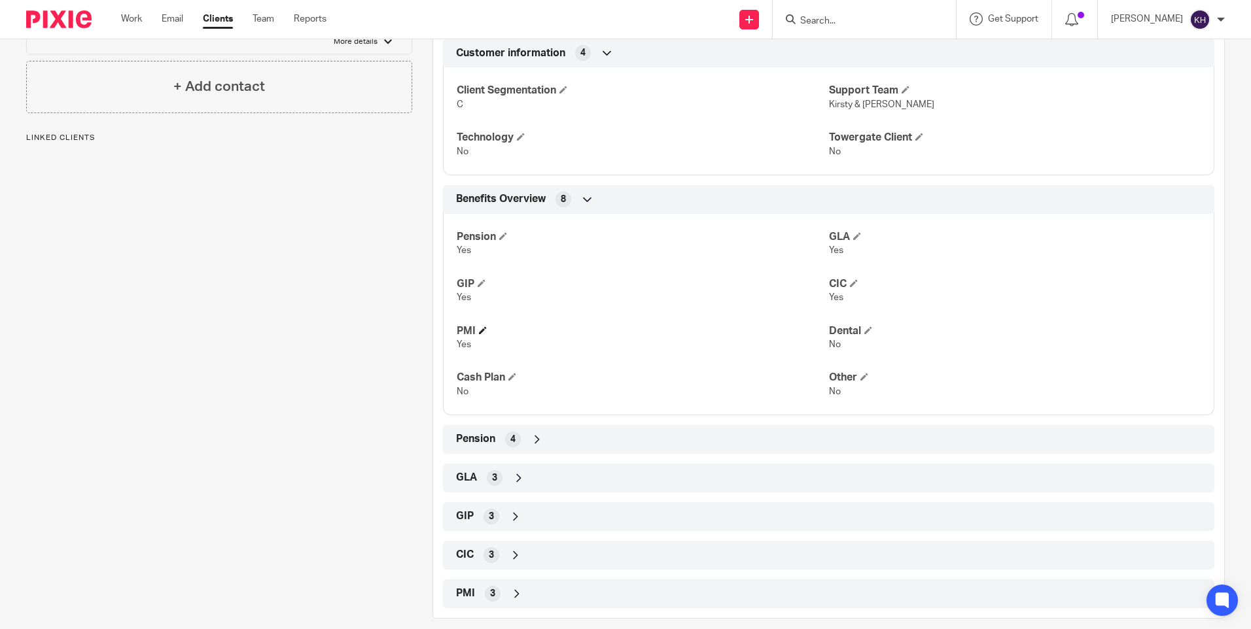
scroll to position [340, 0]
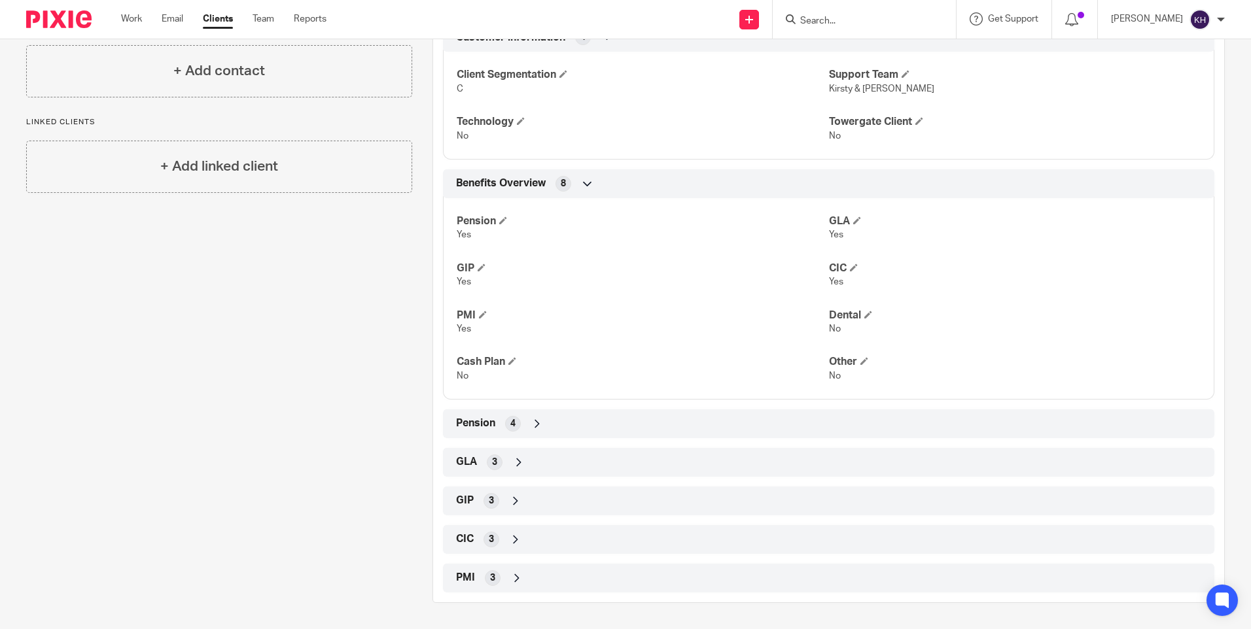
click at [459, 423] on span "Pension" at bounding box center [475, 424] width 39 height 14
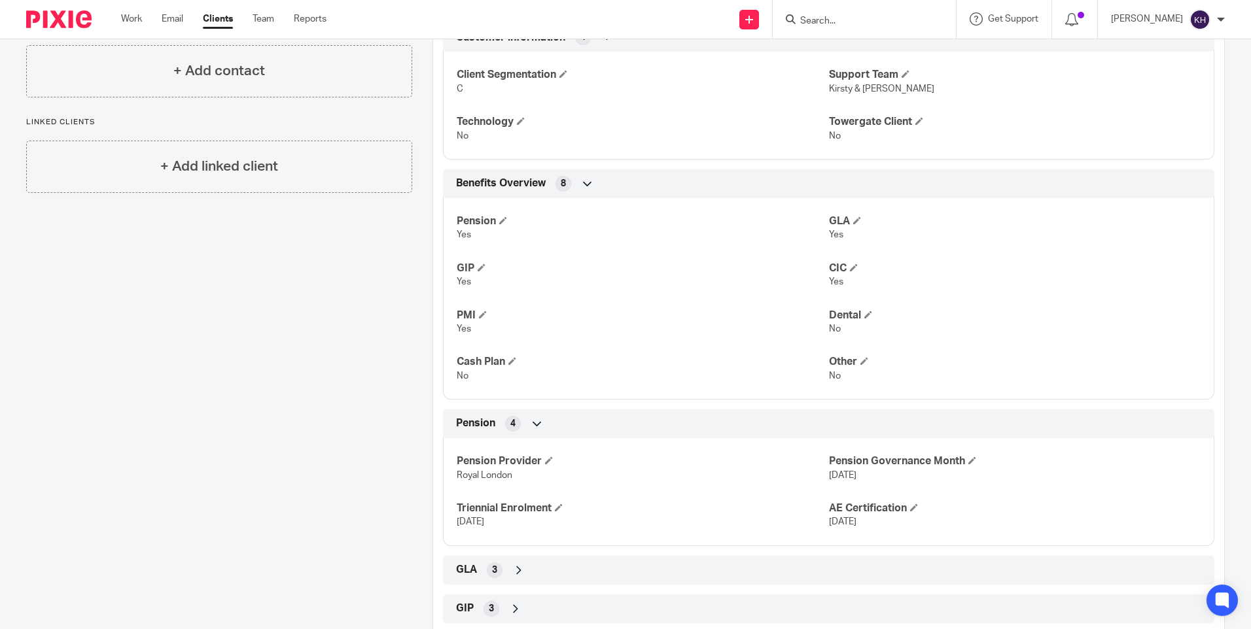
click at [807, 21] on input "Search" at bounding box center [858, 22] width 118 height 12
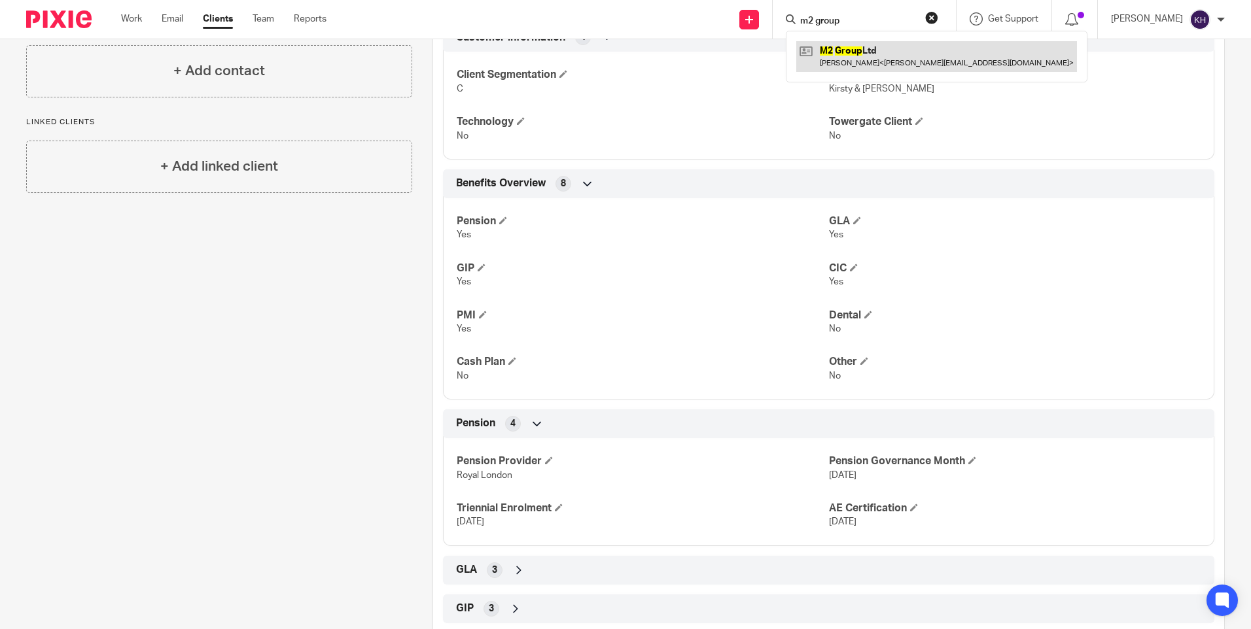
type input "m2 group"
click at [883, 55] on link at bounding box center [936, 56] width 281 height 30
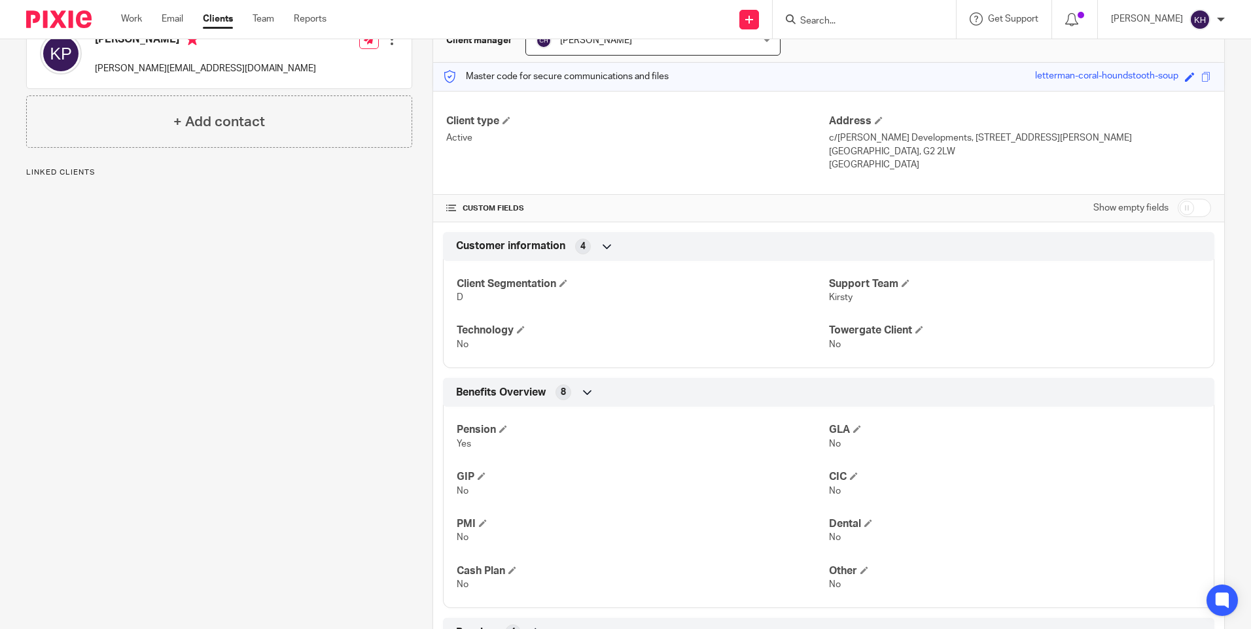
scroll to position [198, 0]
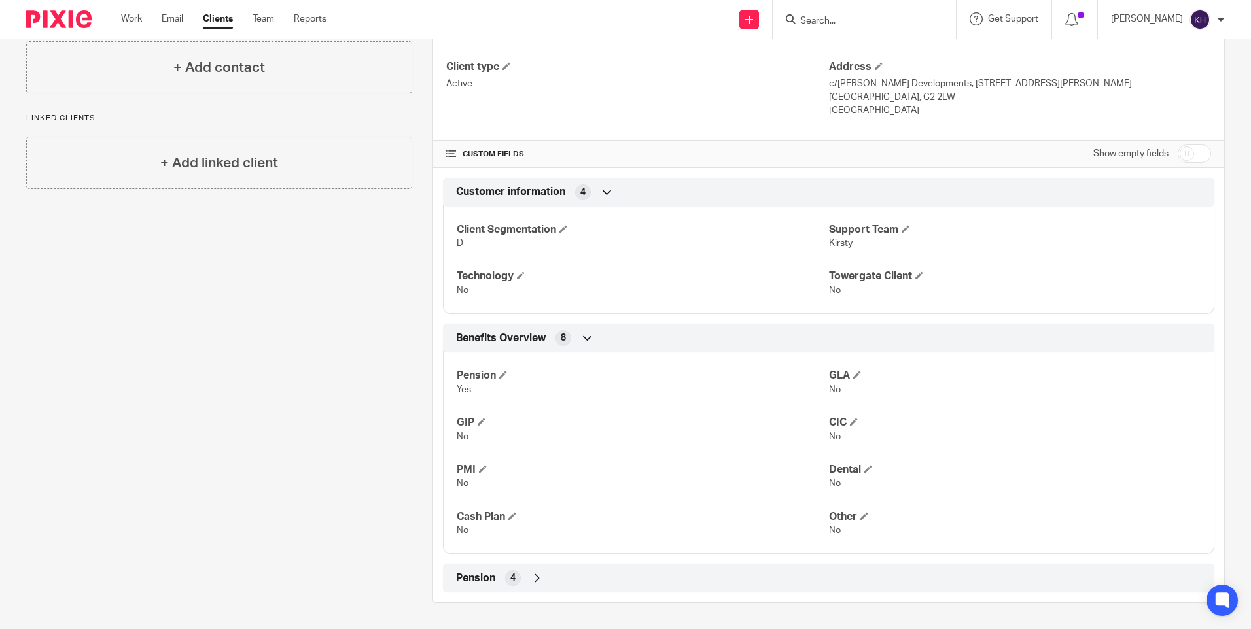
click at [465, 577] on span "Pension" at bounding box center [475, 579] width 39 height 14
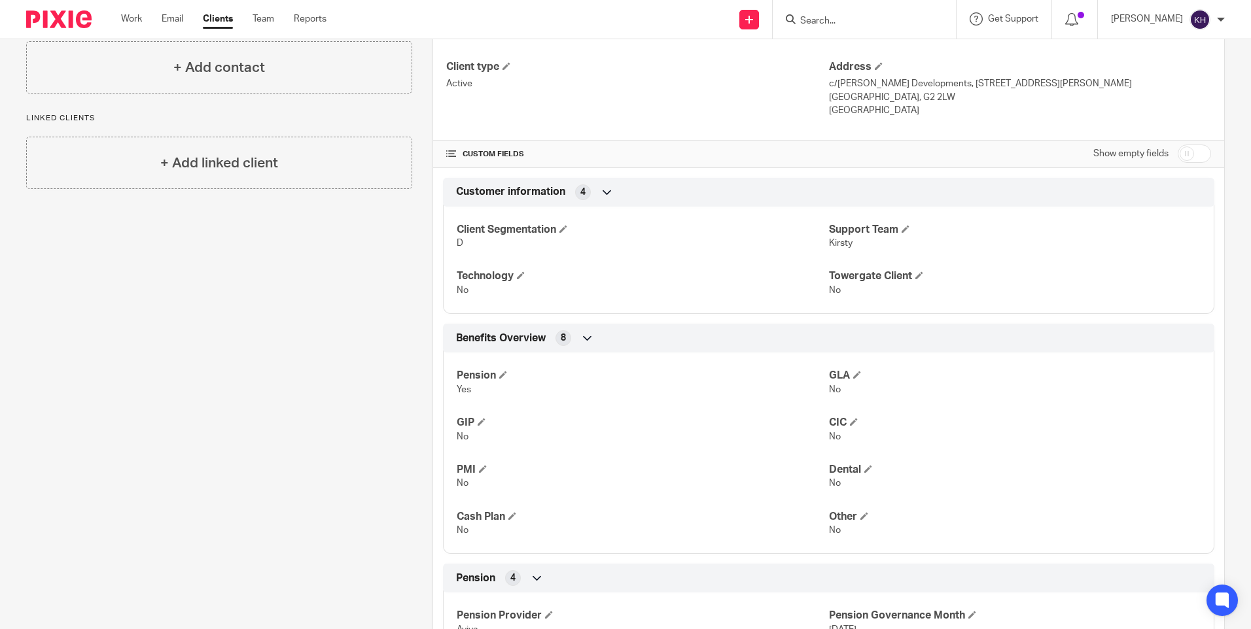
scroll to position [306, 0]
